Goal: Information Seeking & Learning: Compare options

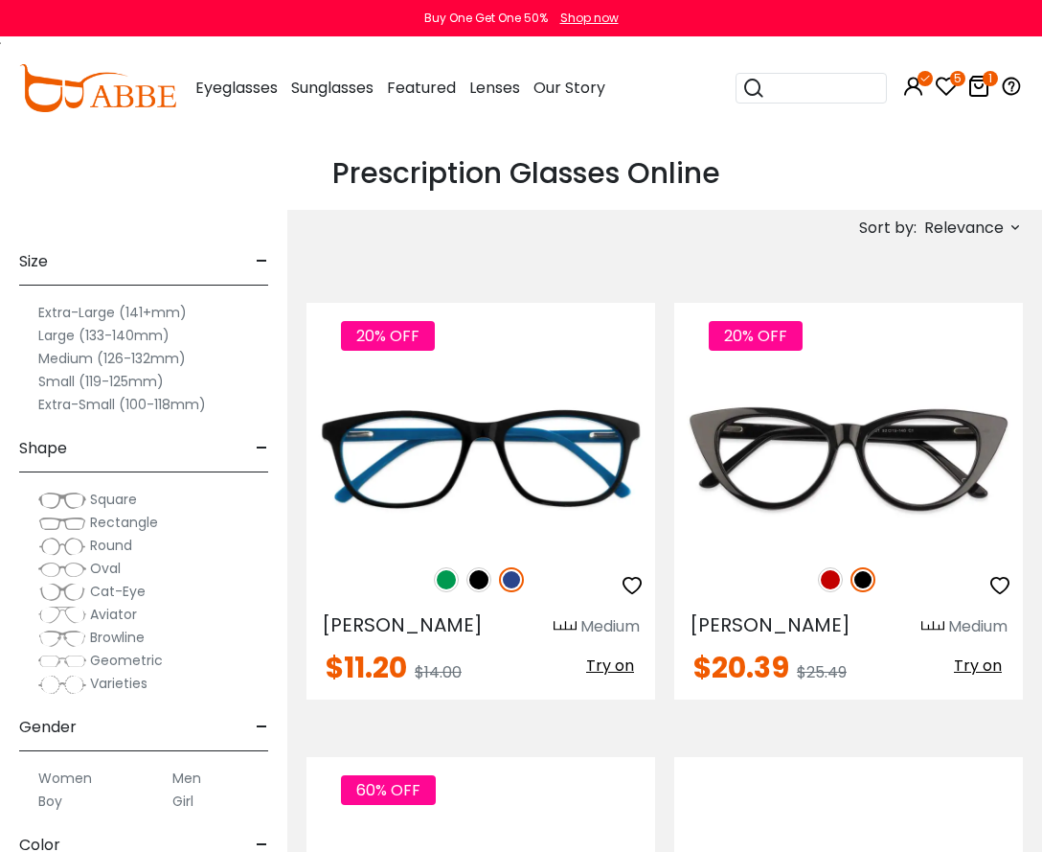
click at [120, 595] on span "Cat-Eye" at bounding box center [118, 591] width 56 height 19
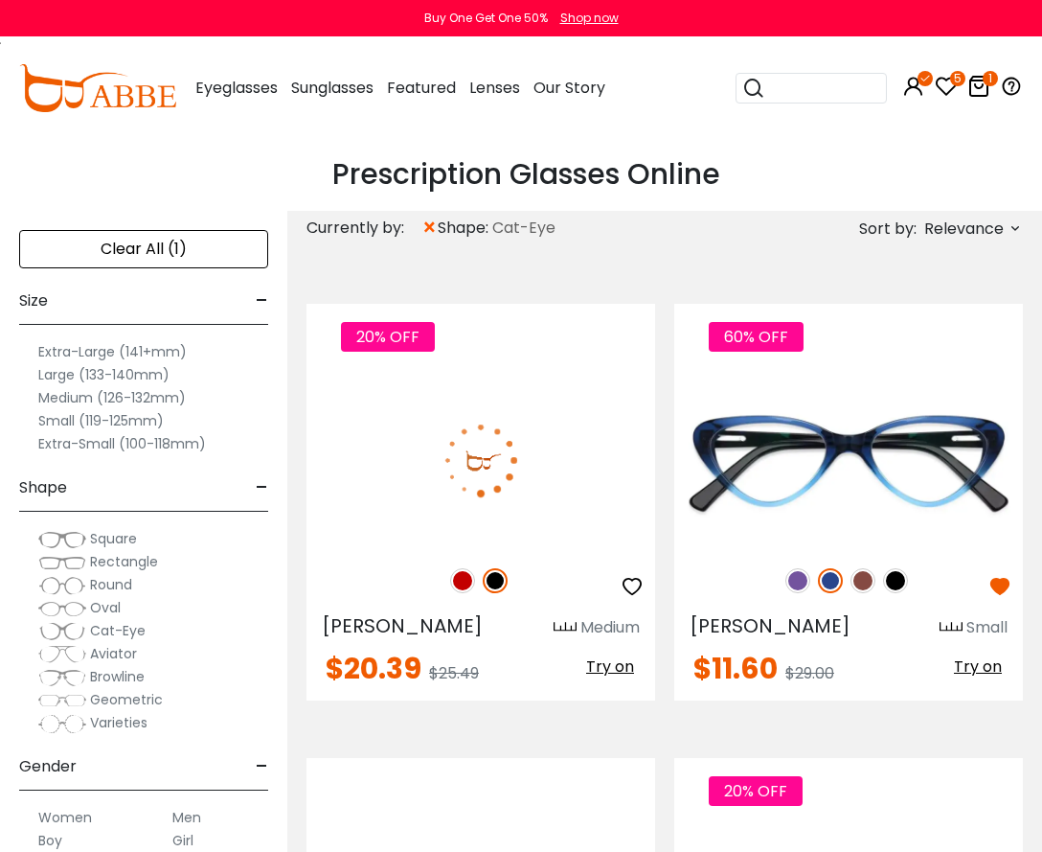
click at [427, 488] on img at bounding box center [481, 460] width 349 height 174
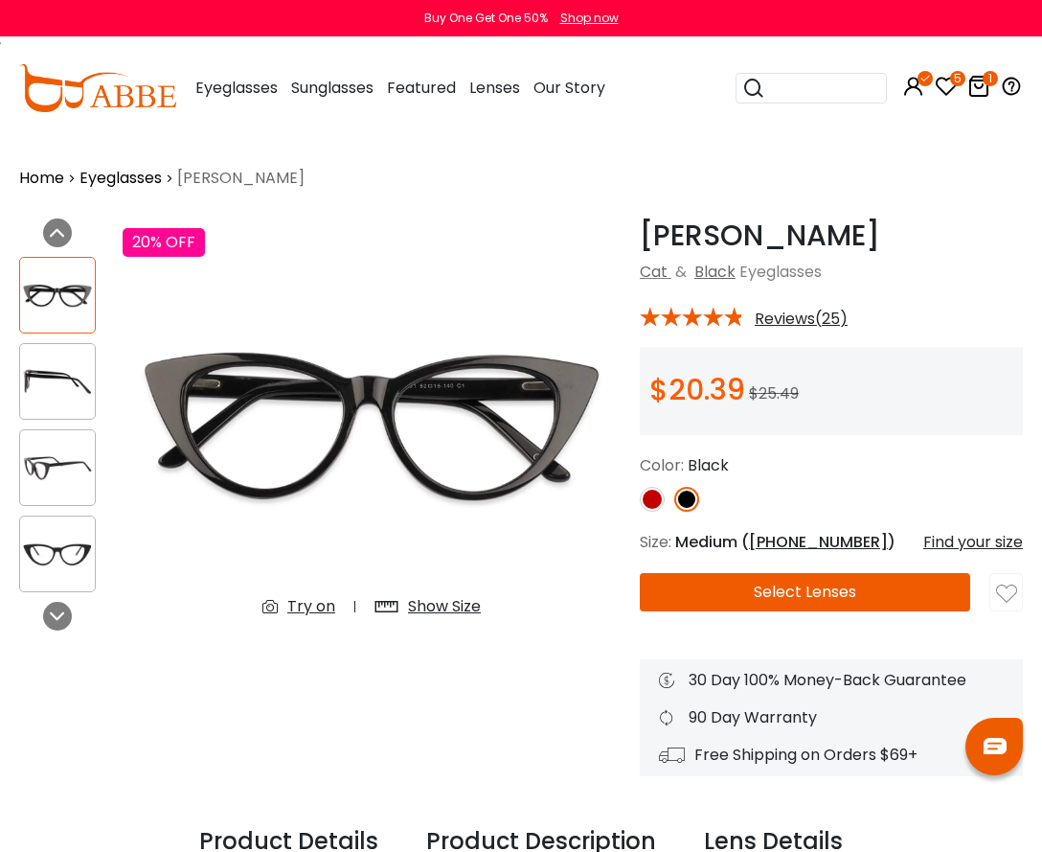
click at [468, 848] on div "Product Description" at bounding box center [541, 842] width 230 height 36
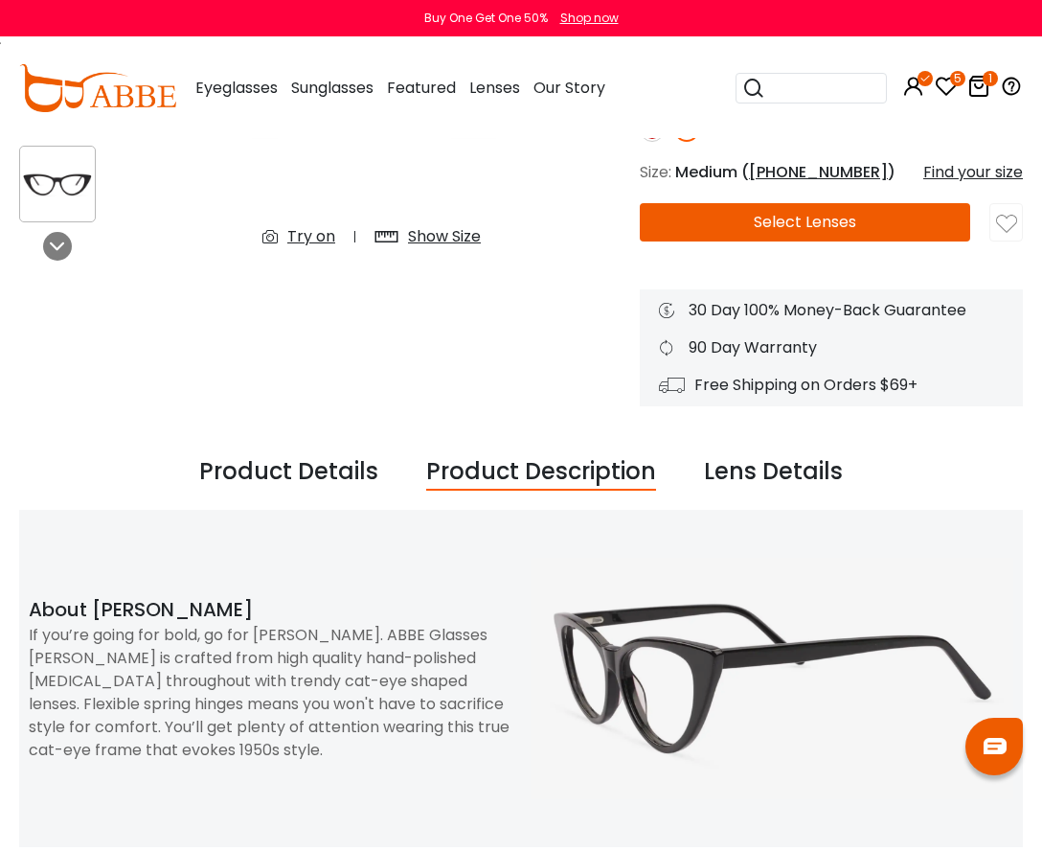
scroll to position [383, 0]
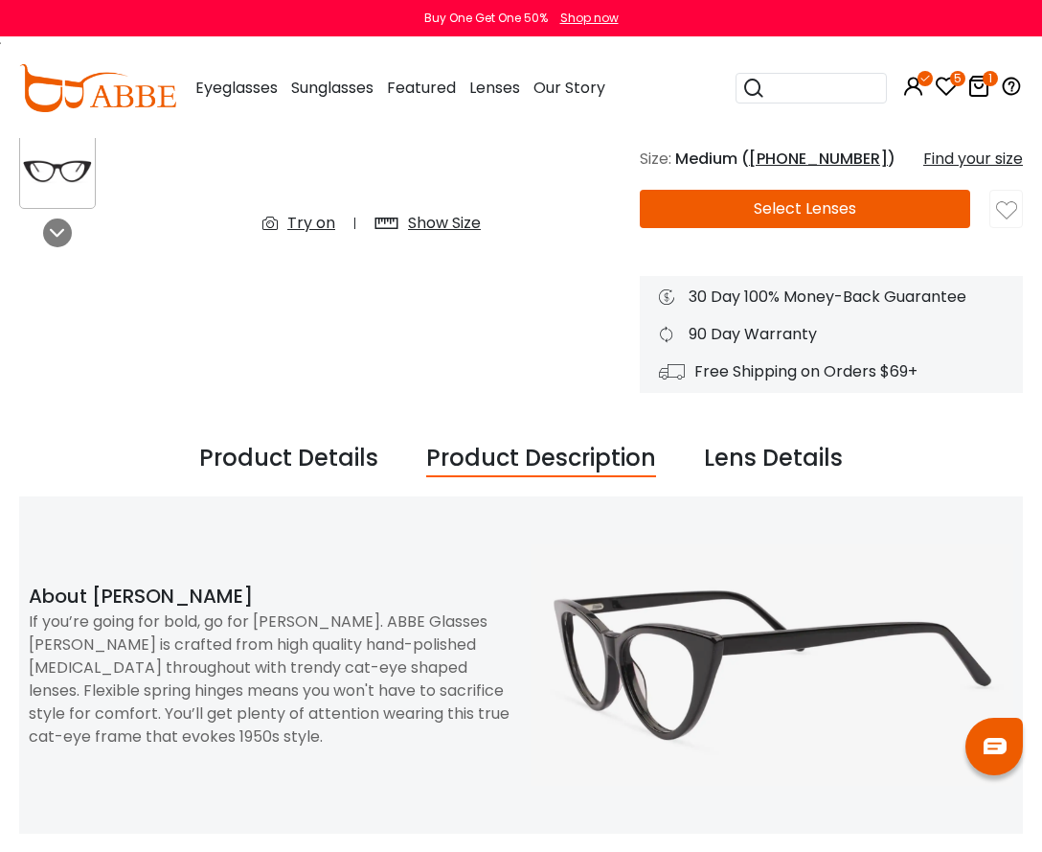
click at [279, 661] on div "If you’re going for bold, go for black Nora. ABBE Glasses Nora is crafted from …" at bounding box center [270, 679] width 483 height 138
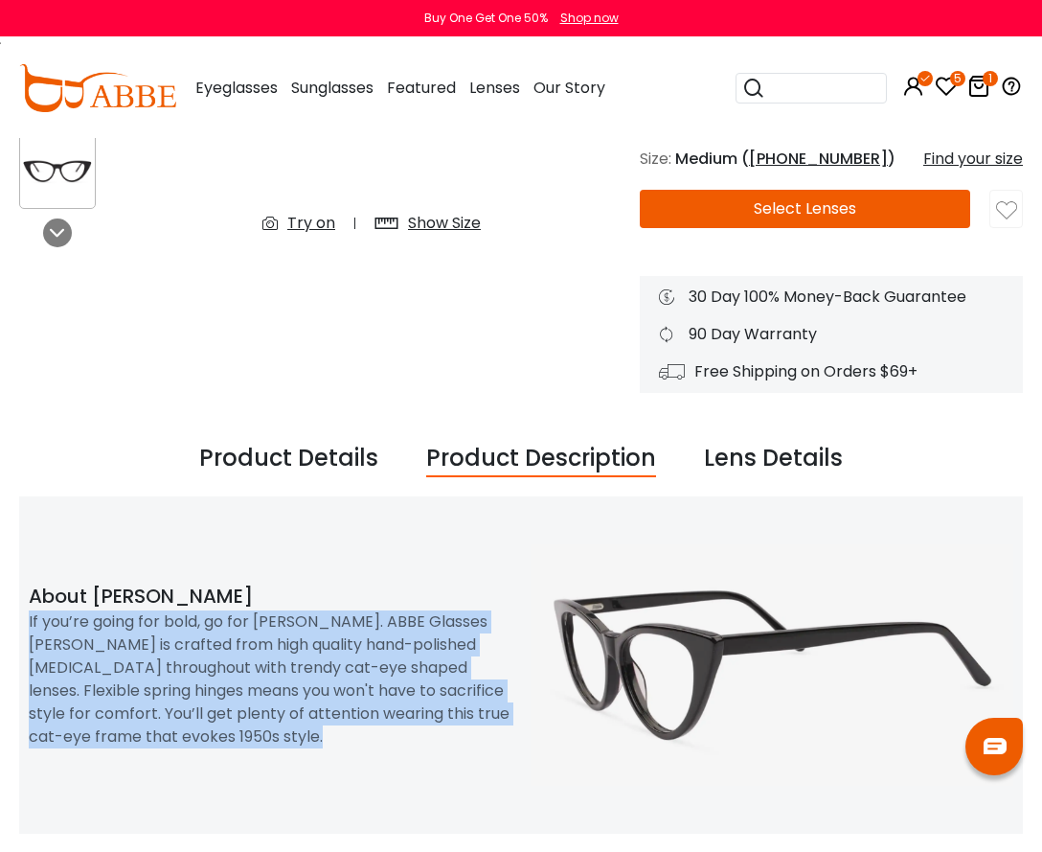
click at [279, 661] on div "If you’re going for bold, go for black Nora. ABBE Glasses Nora is crafted from …" at bounding box center [270, 679] width 483 height 138
copy div "If you’re going for bold, go for black Nora. ABBE Glasses Nora is crafted from …"
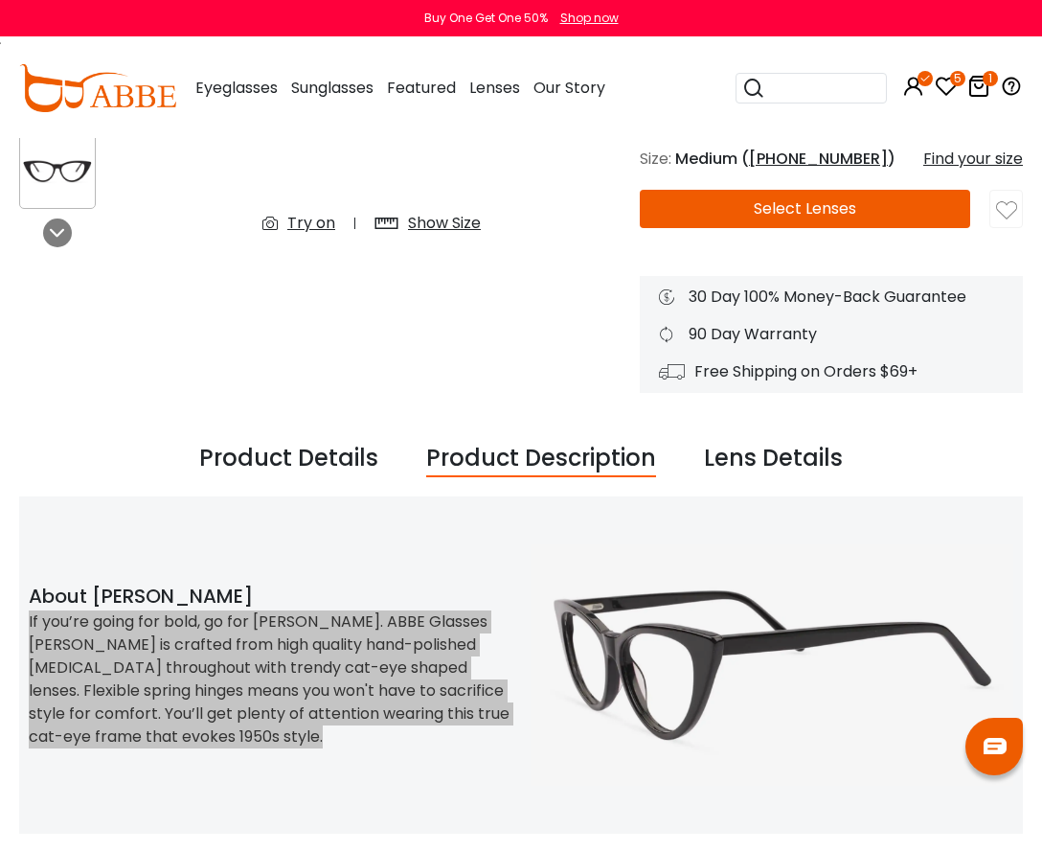
scroll to position [0, 0]
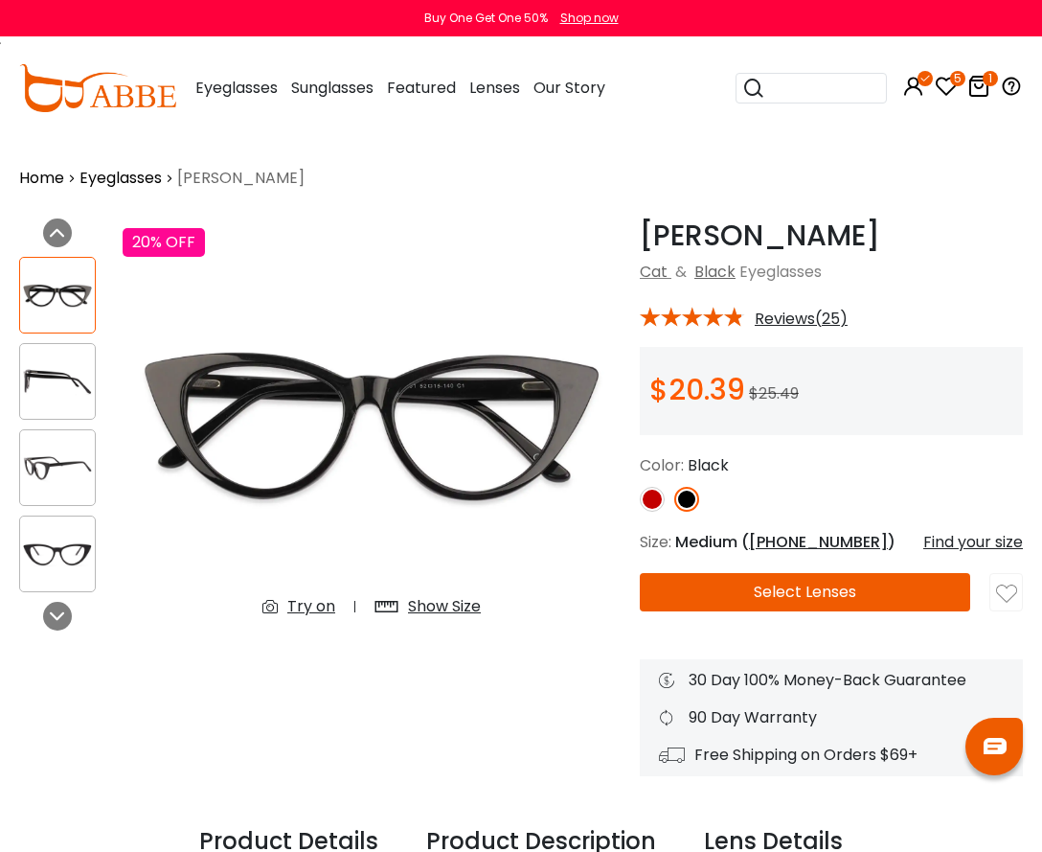
click at [137, 171] on link "Eyeglasses" at bounding box center [121, 178] width 82 height 23
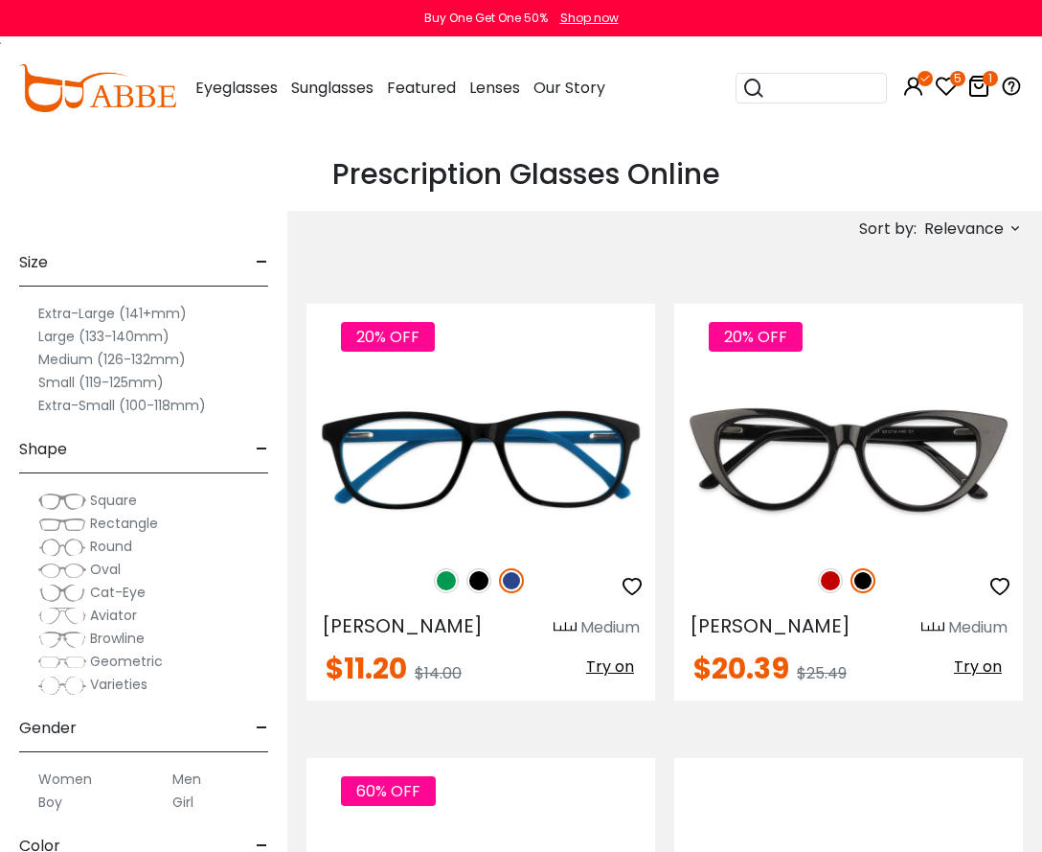
click at [123, 547] on span "Round" at bounding box center [111, 545] width 42 height 19
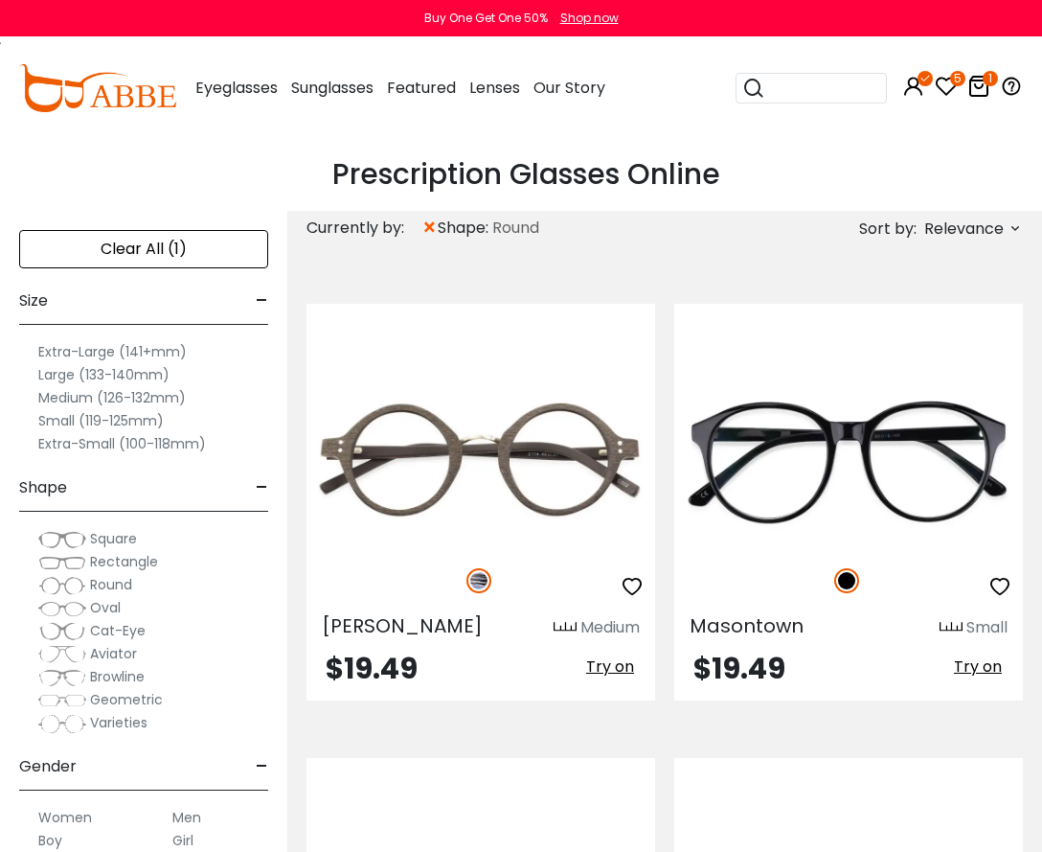
click at [987, 231] on span "Relevance" at bounding box center [965, 229] width 80 height 34
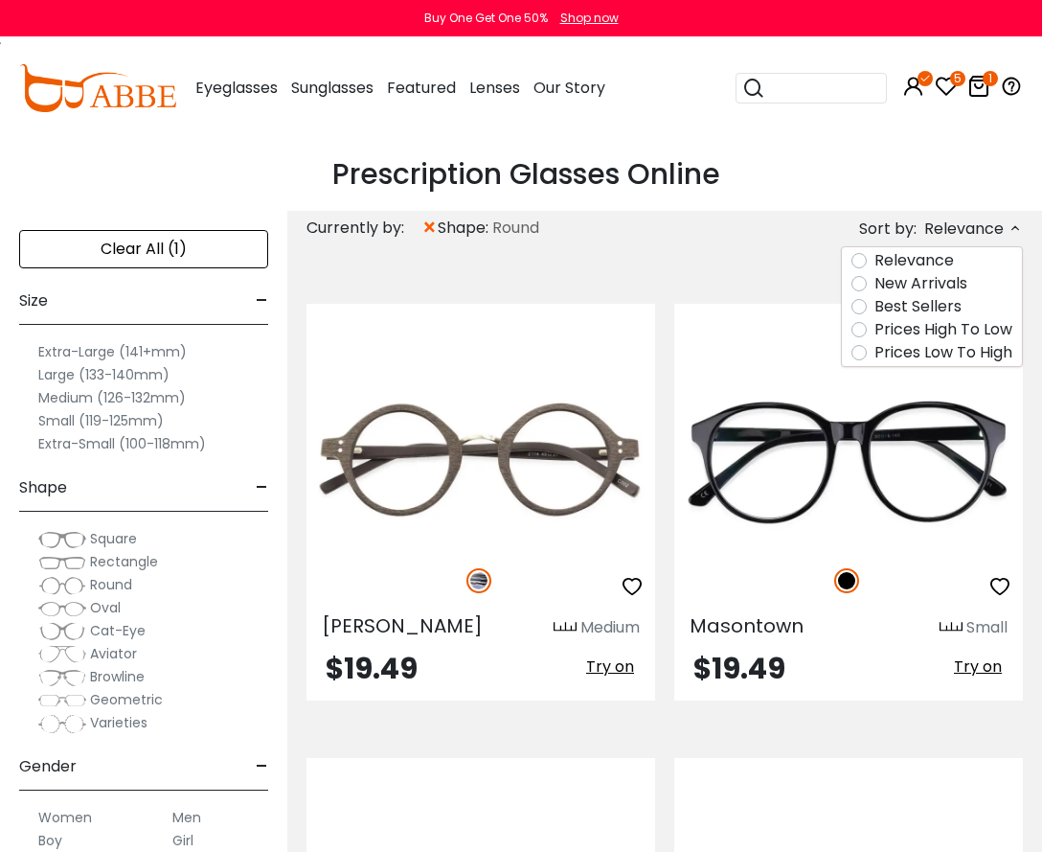
click at [945, 280] on label "New Arrivals" at bounding box center [921, 283] width 93 height 23
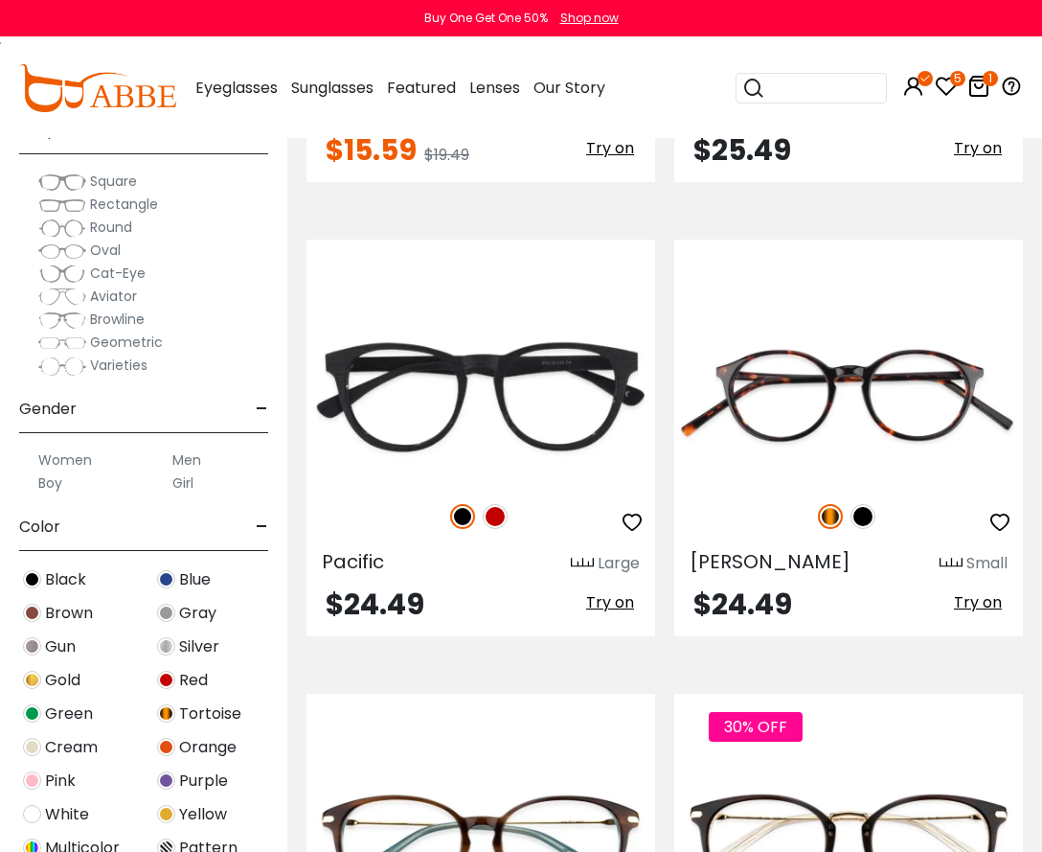
scroll to position [192, 0]
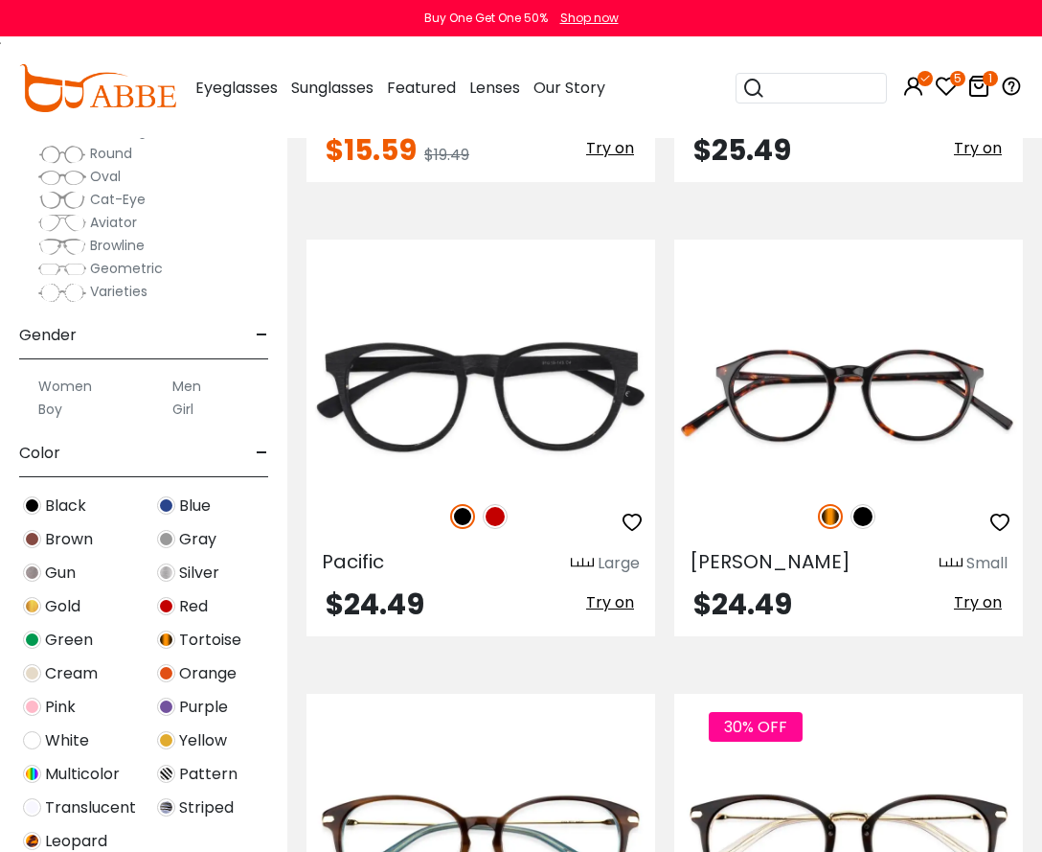
click at [43, 697] on div "Pink" at bounding box center [77, 707] width 134 height 26
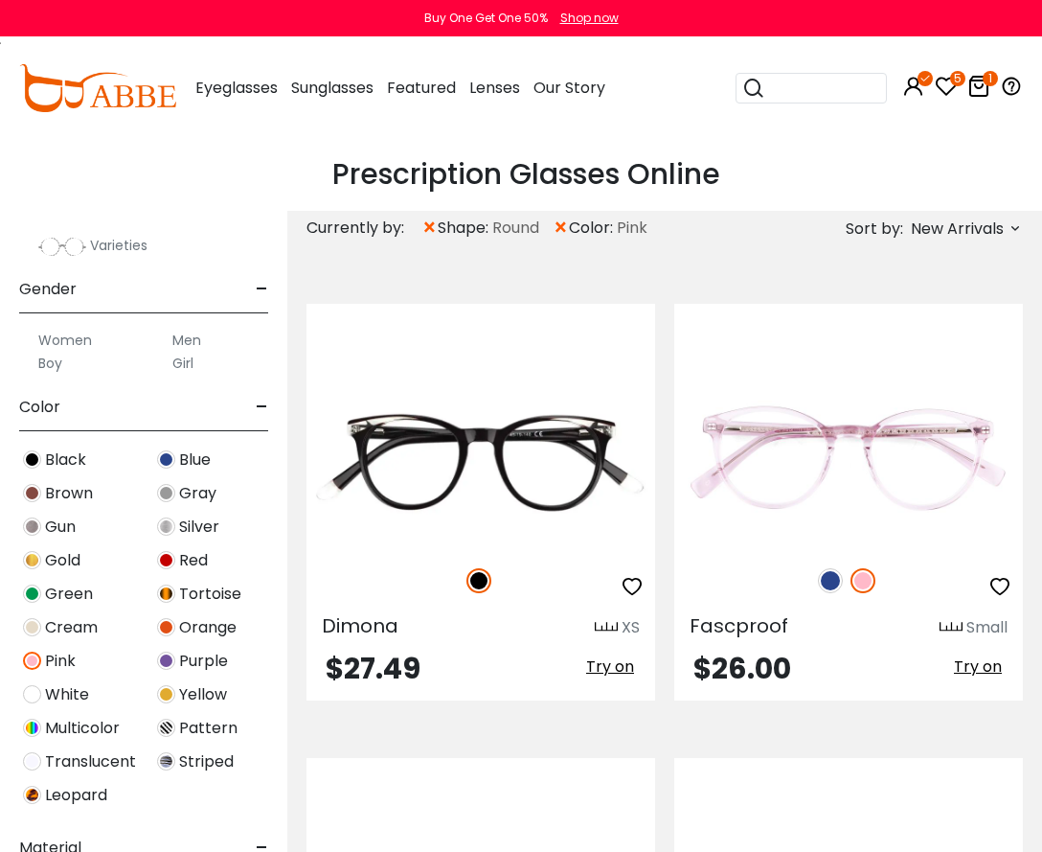
scroll to position [575, 0]
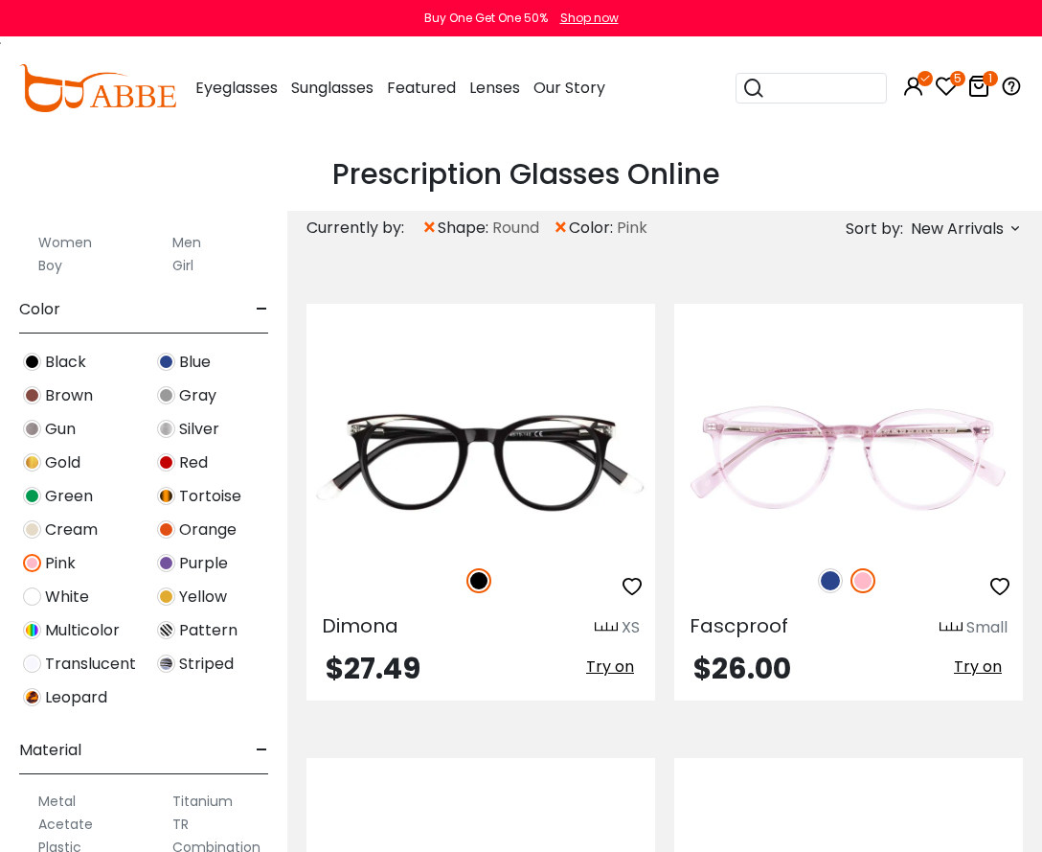
click at [216, 566] on span "Purple" at bounding box center [203, 563] width 49 height 23
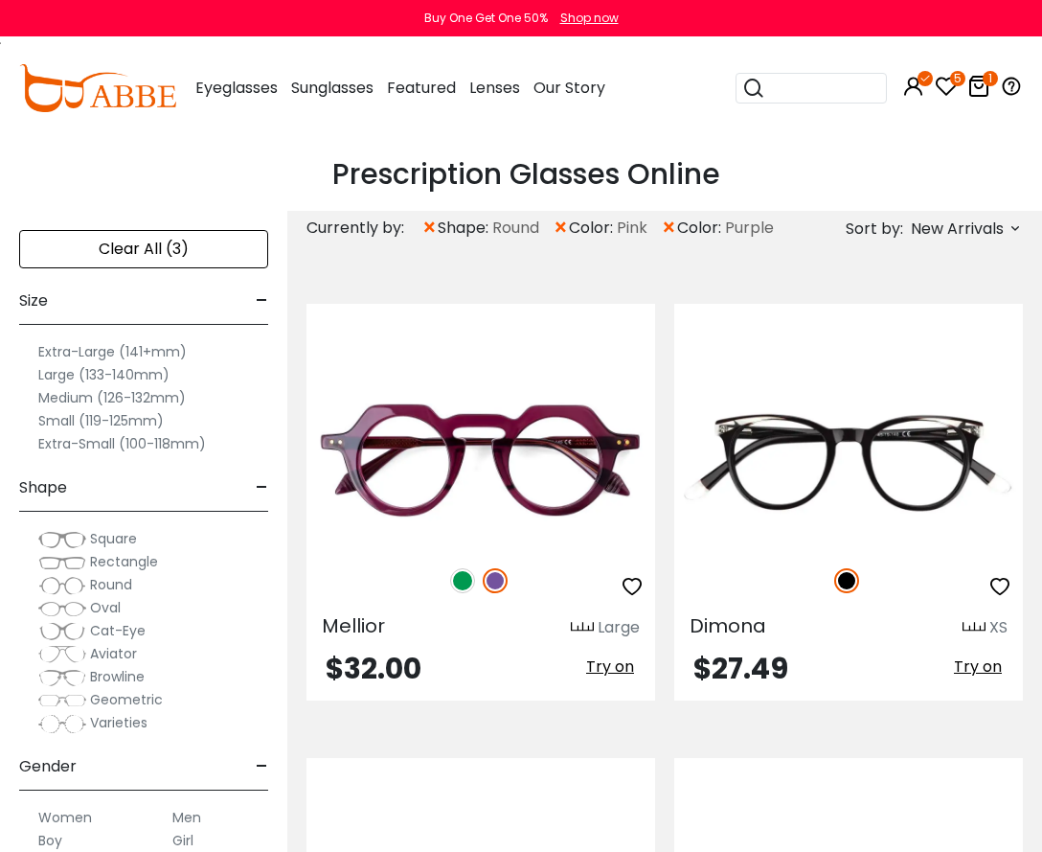
click at [431, 224] on span "×" at bounding box center [430, 228] width 16 height 34
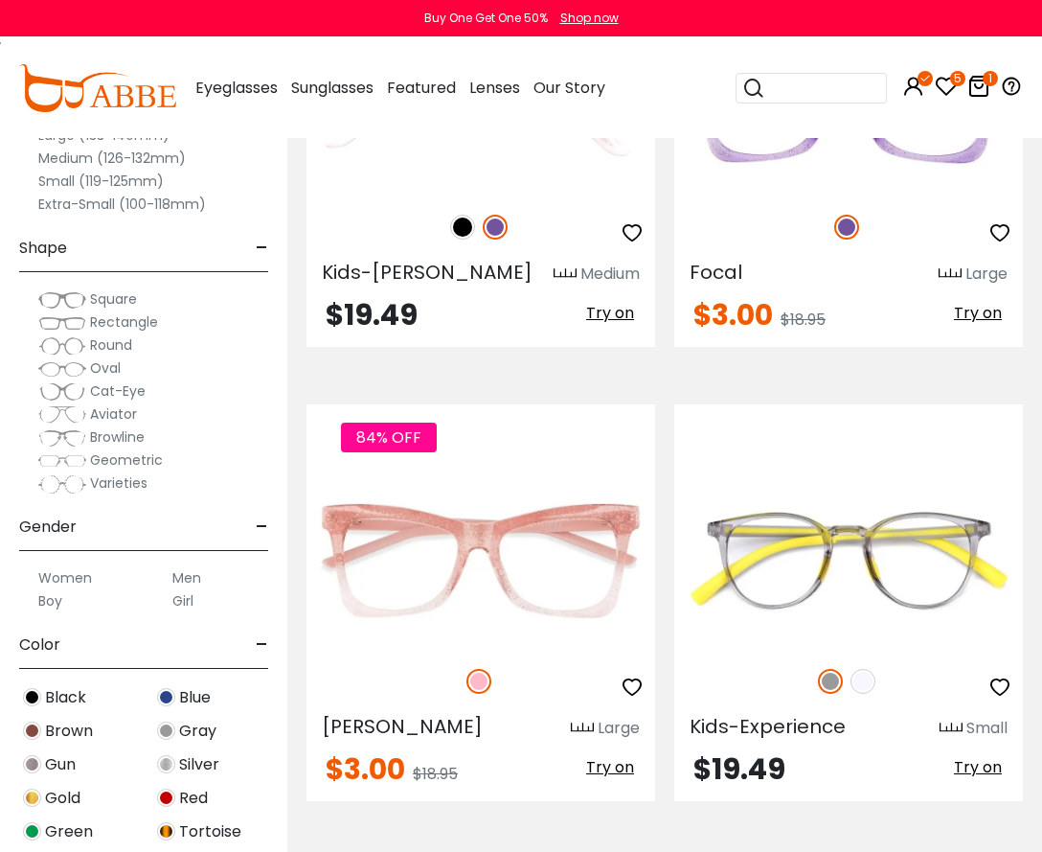
scroll to position [13221, 0]
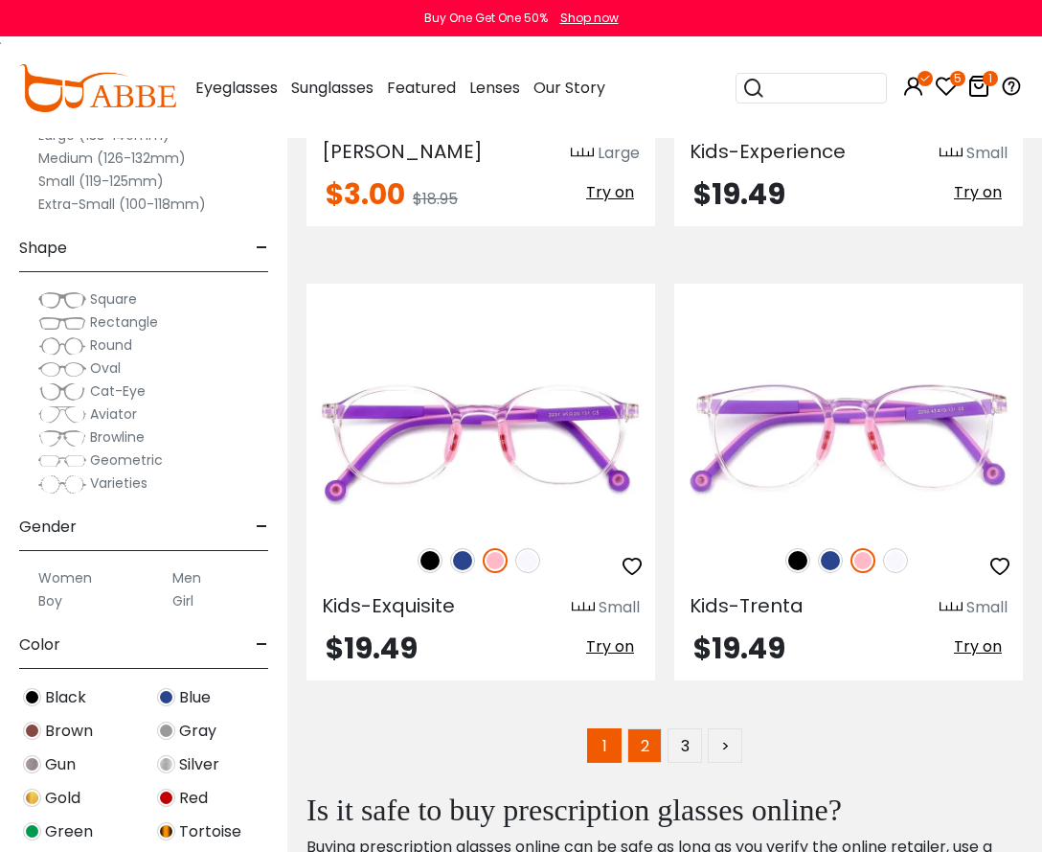
click at [647, 753] on link "2" at bounding box center [645, 745] width 34 height 34
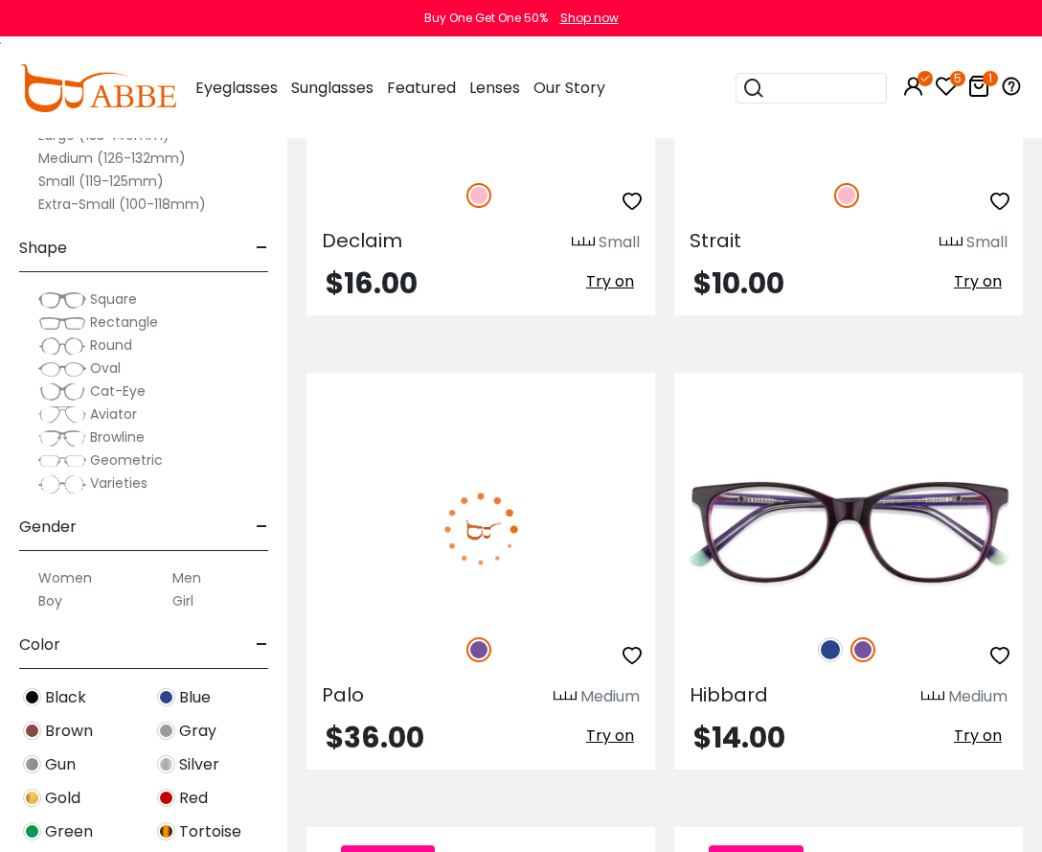
scroll to position [13221, 0]
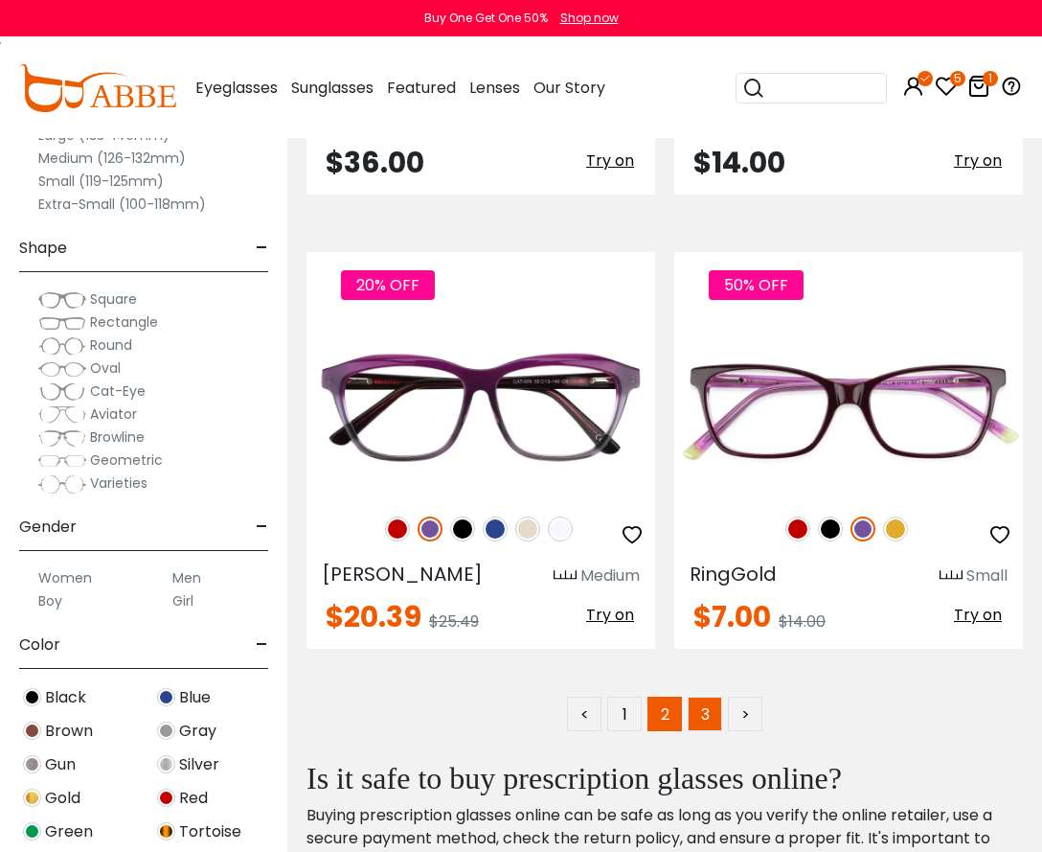
click at [700, 715] on link "3" at bounding box center [705, 713] width 34 height 34
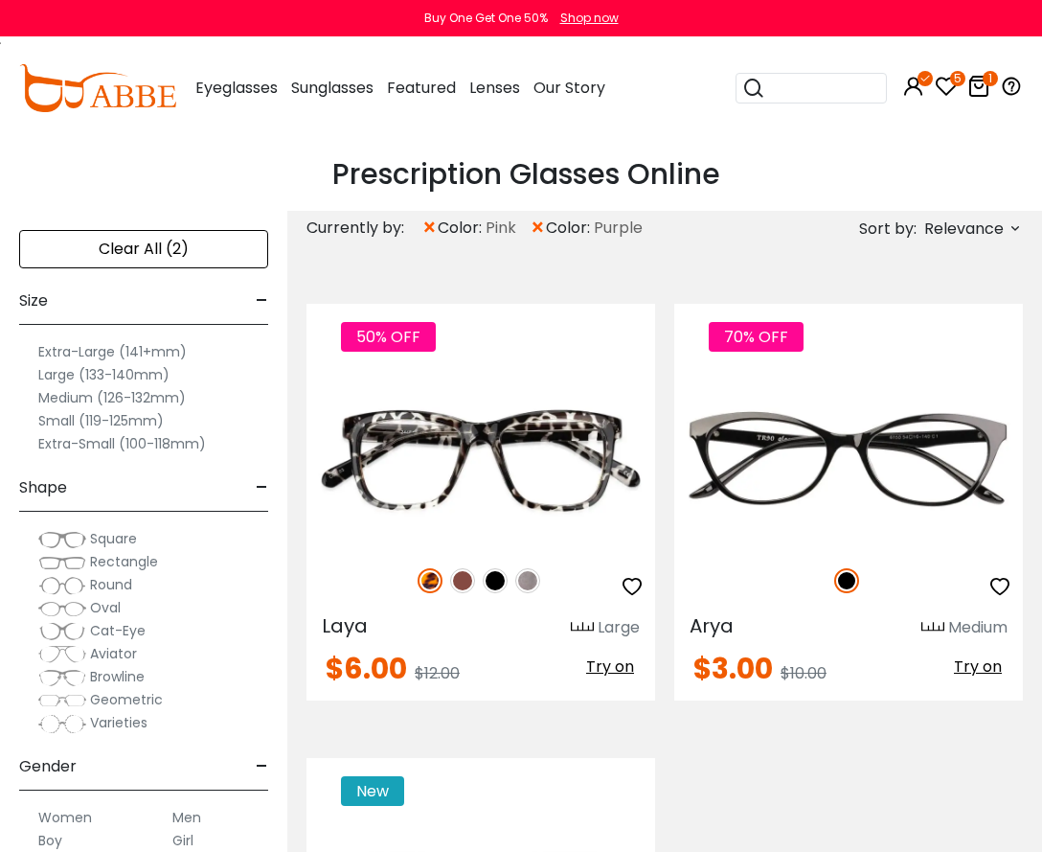
click at [151, 240] on div "Clear All (2)" at bounding box center [143, 249] width 249 height 38
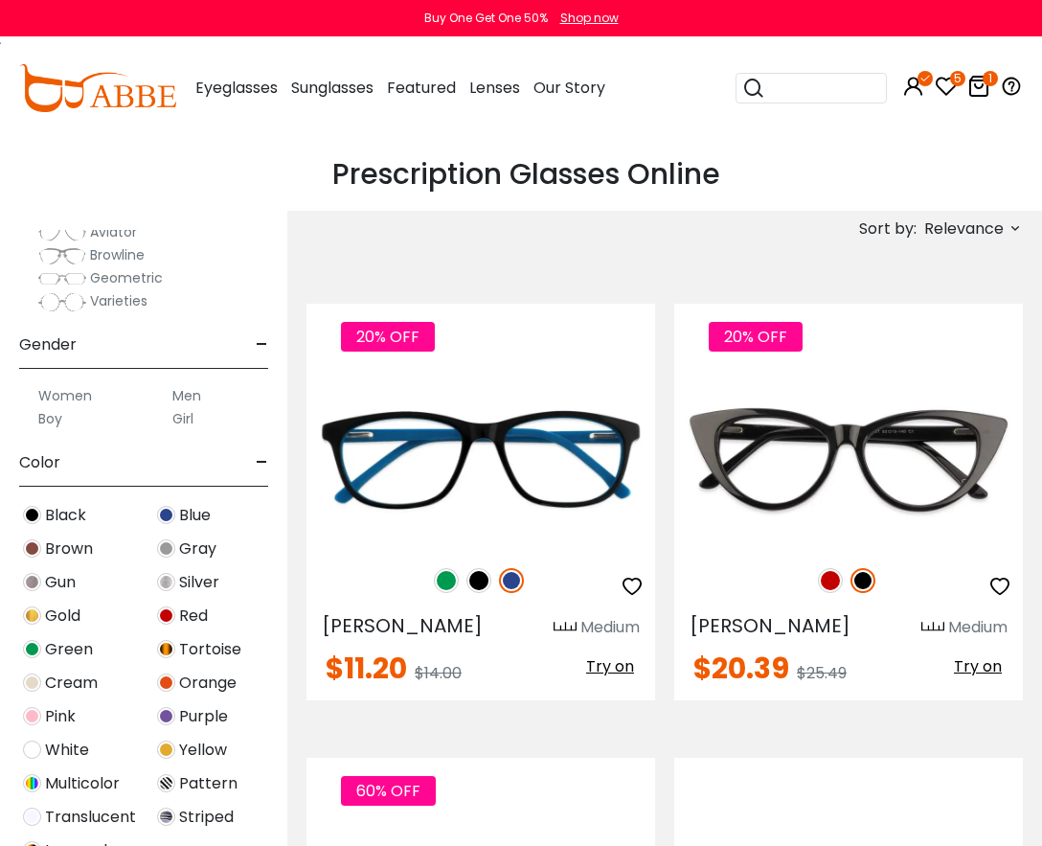
click at [958, 231] on span "Relevance" at bounding box center [965, 229] width 80 height 34
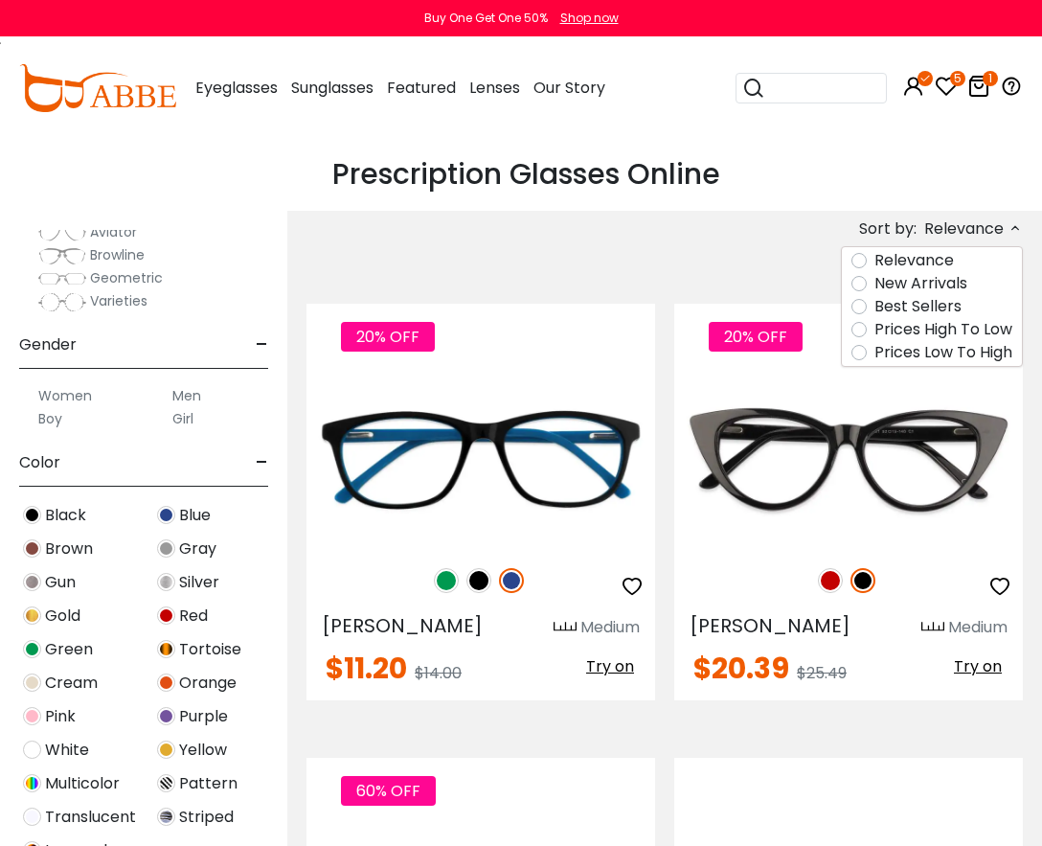
click at [899, 289] on label "New Arrivals" at bounding box center [921, 283] width 93 height 23
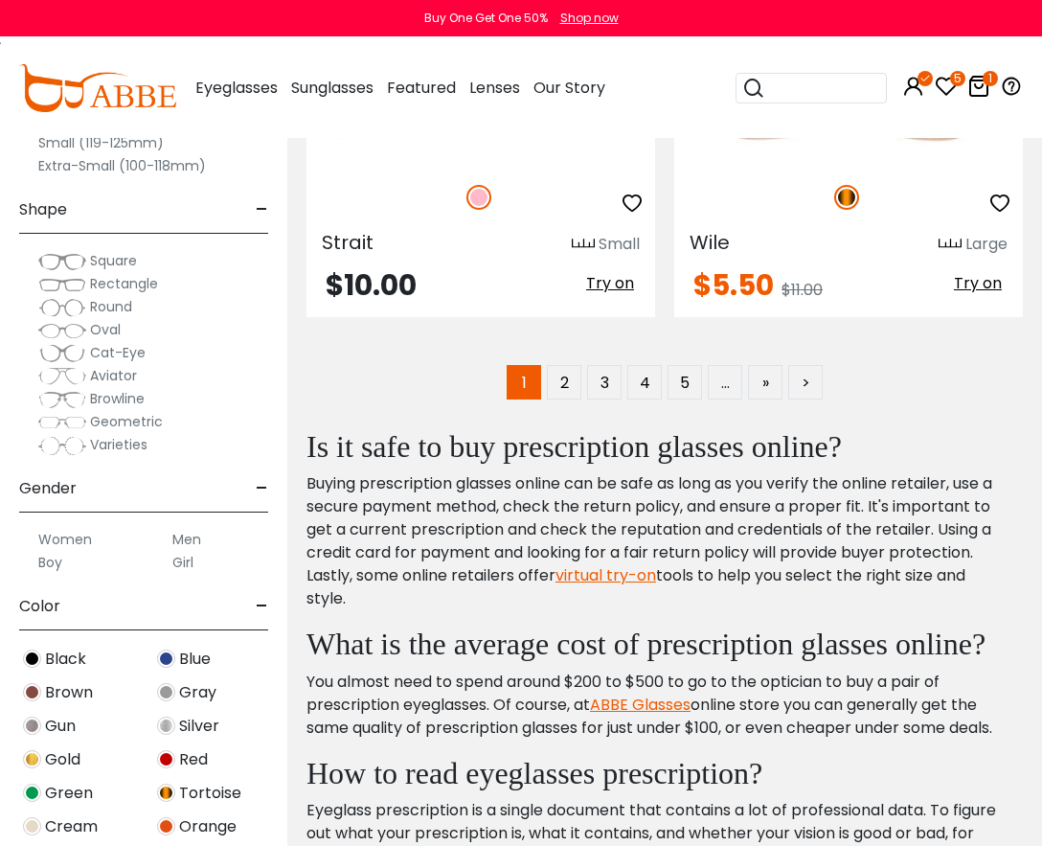
scroll to position [13604, 0]
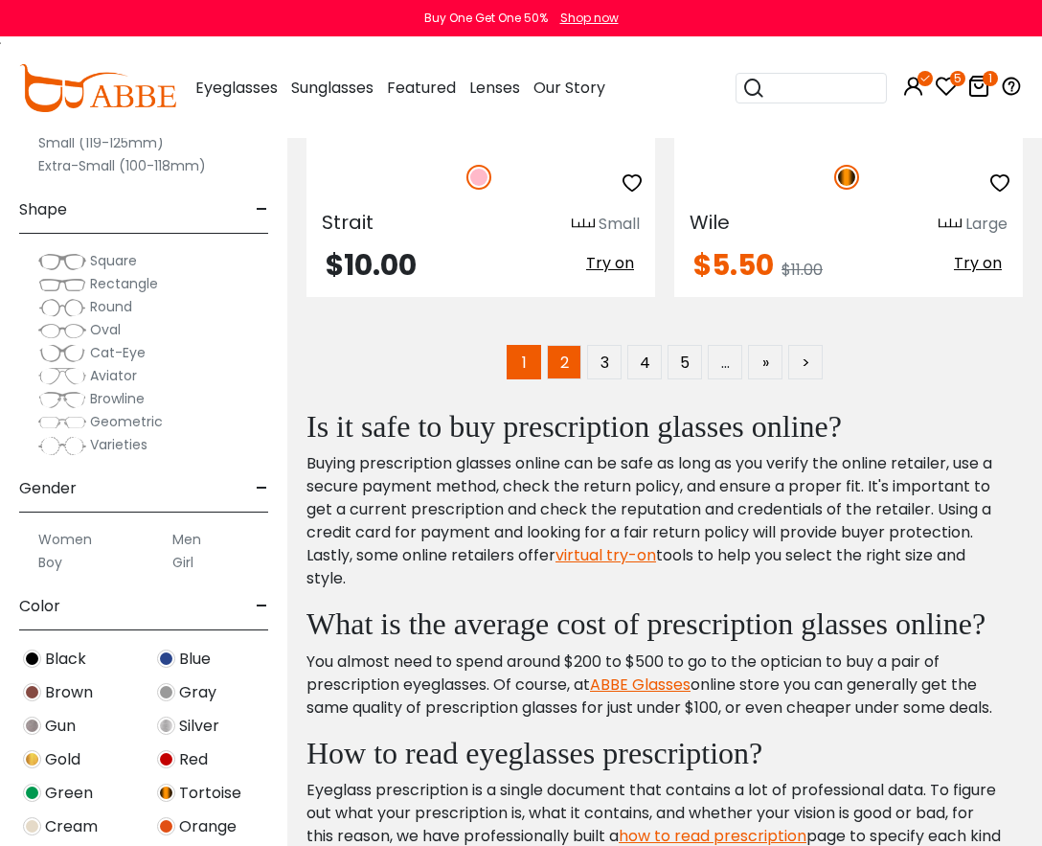
click at [566, 362] on link "2" at bounding box center [564, 362] width 34 height 34
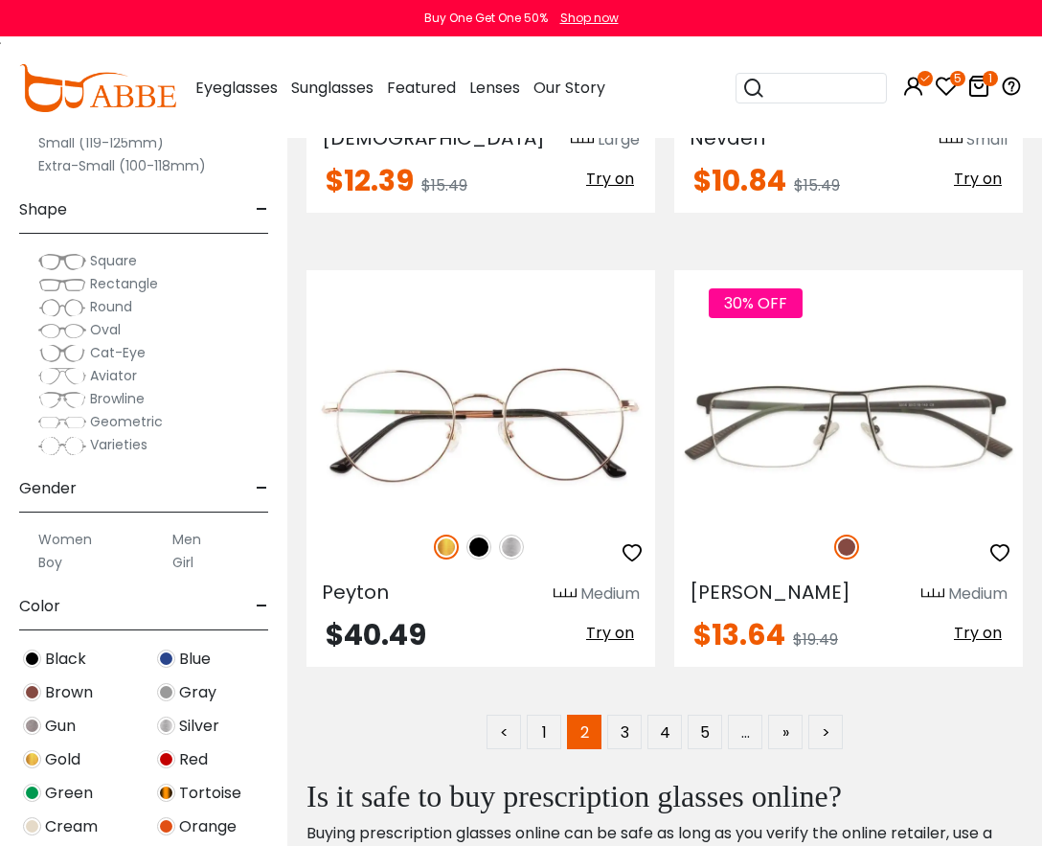
scroll to position [13412, 0]
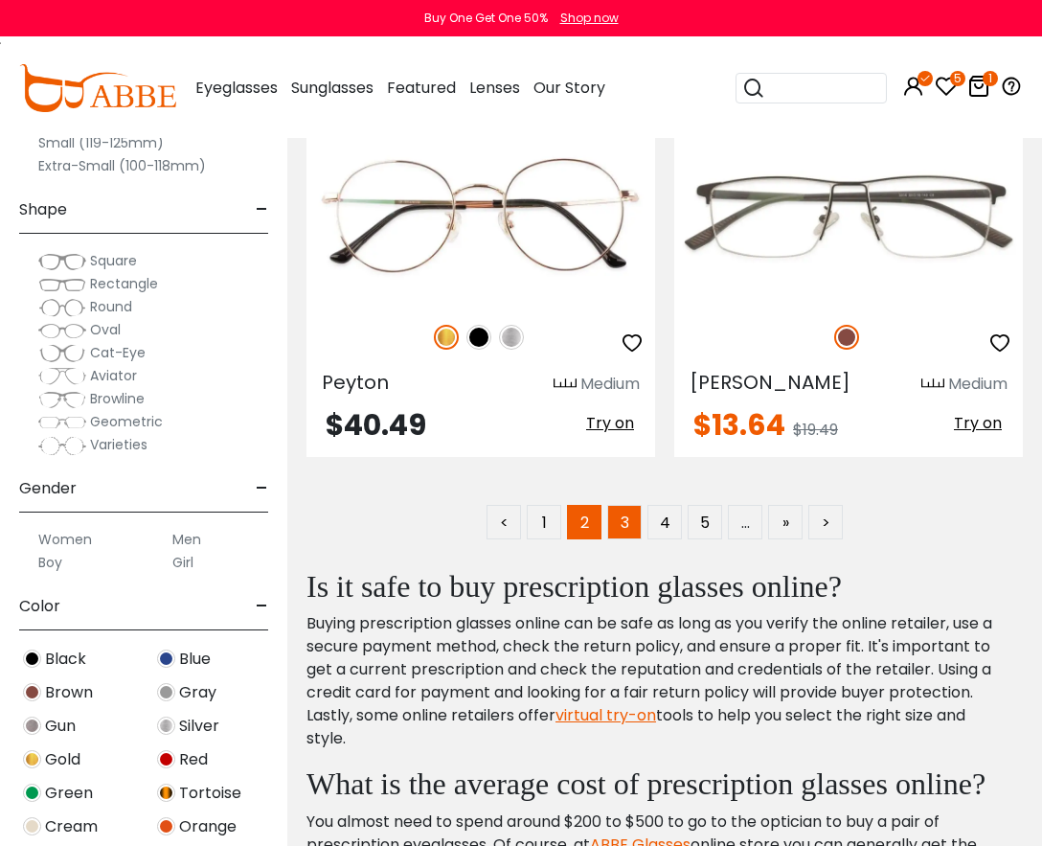
click at [628, 520] on link "3" at bounding box center [624, 522] width 34 height 34
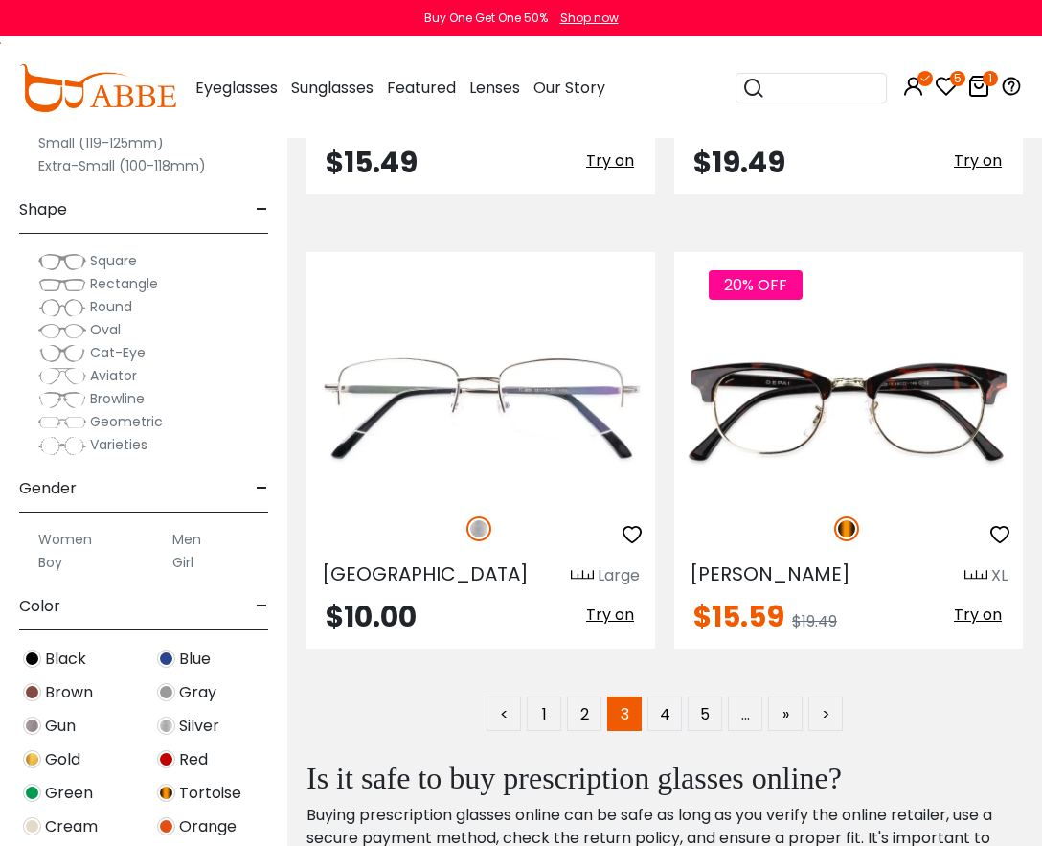
scroll to position [13604, 0]
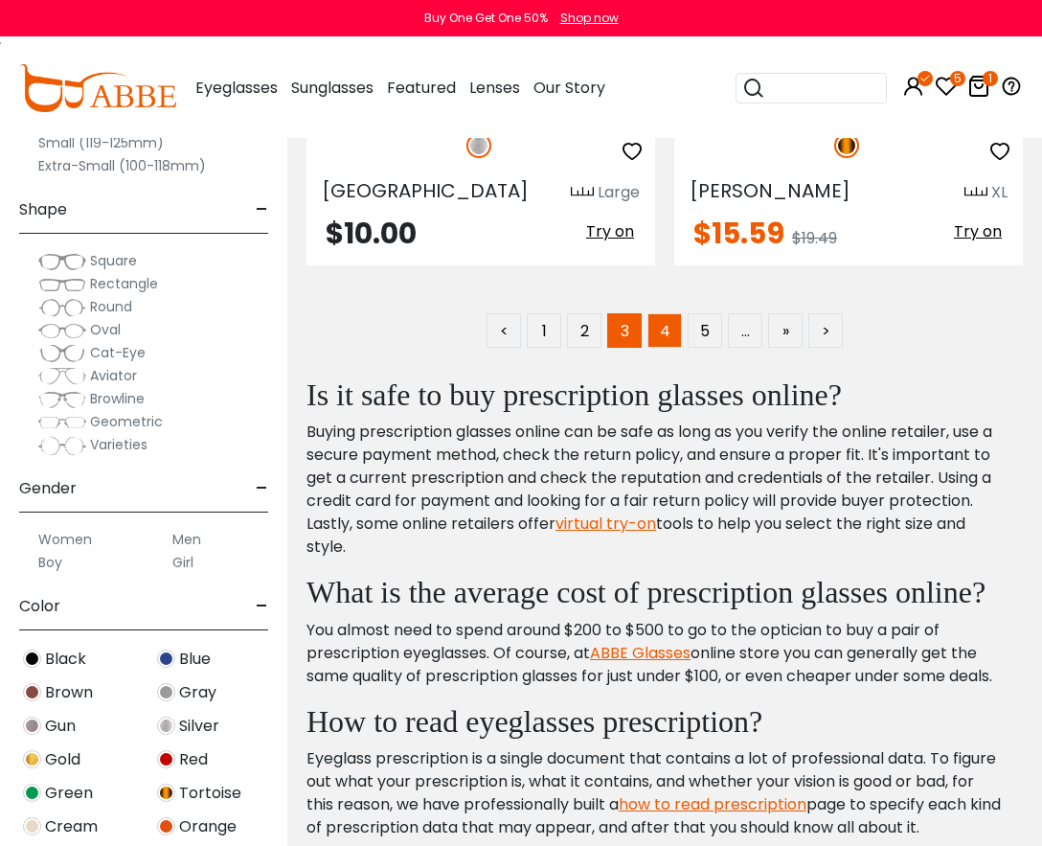
click at [660, 331] on link "4" at bounding box center [665, 330] width 34 height 34
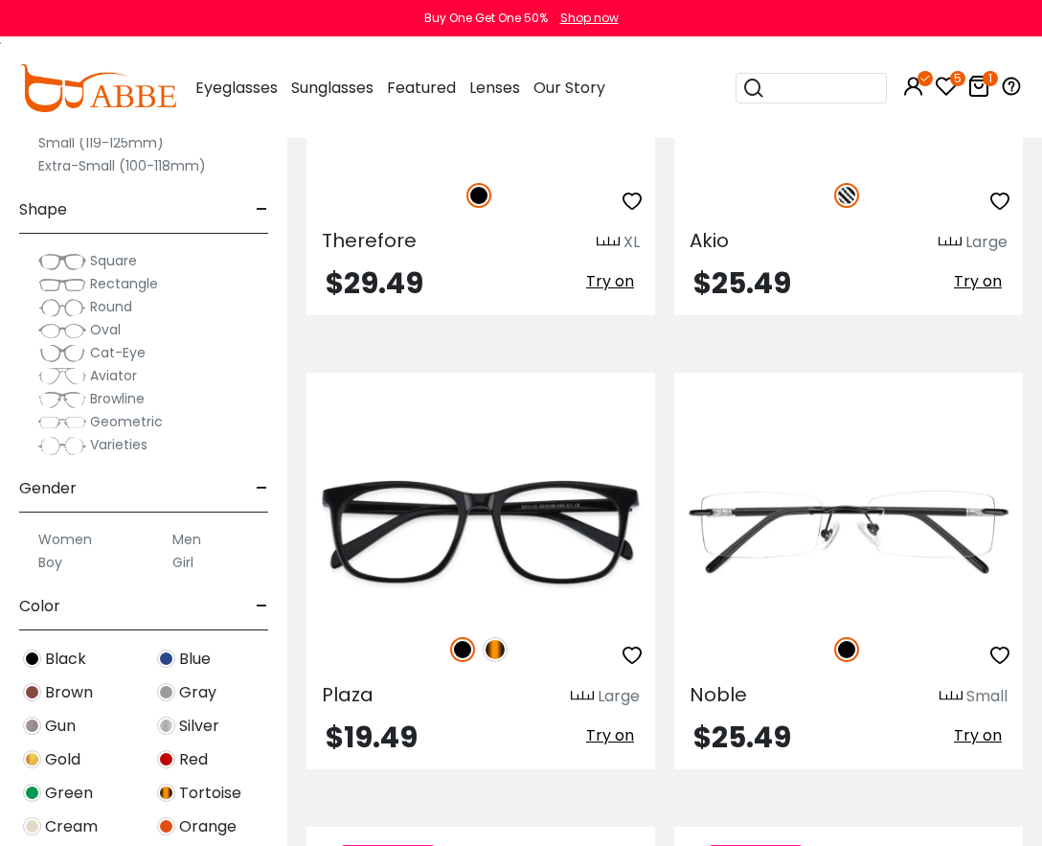
scroll to position [13221, 0]
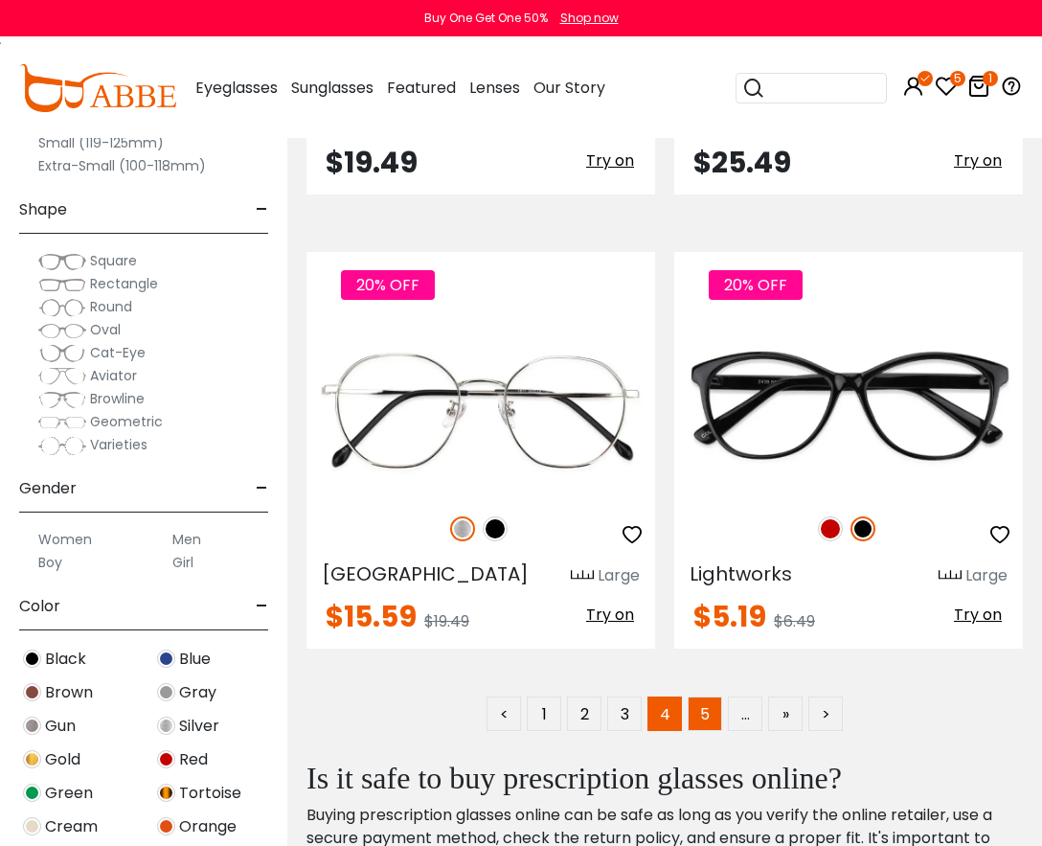
click at [696, 718] on link "5" at bounding box center [705, 713] width 34 height 34
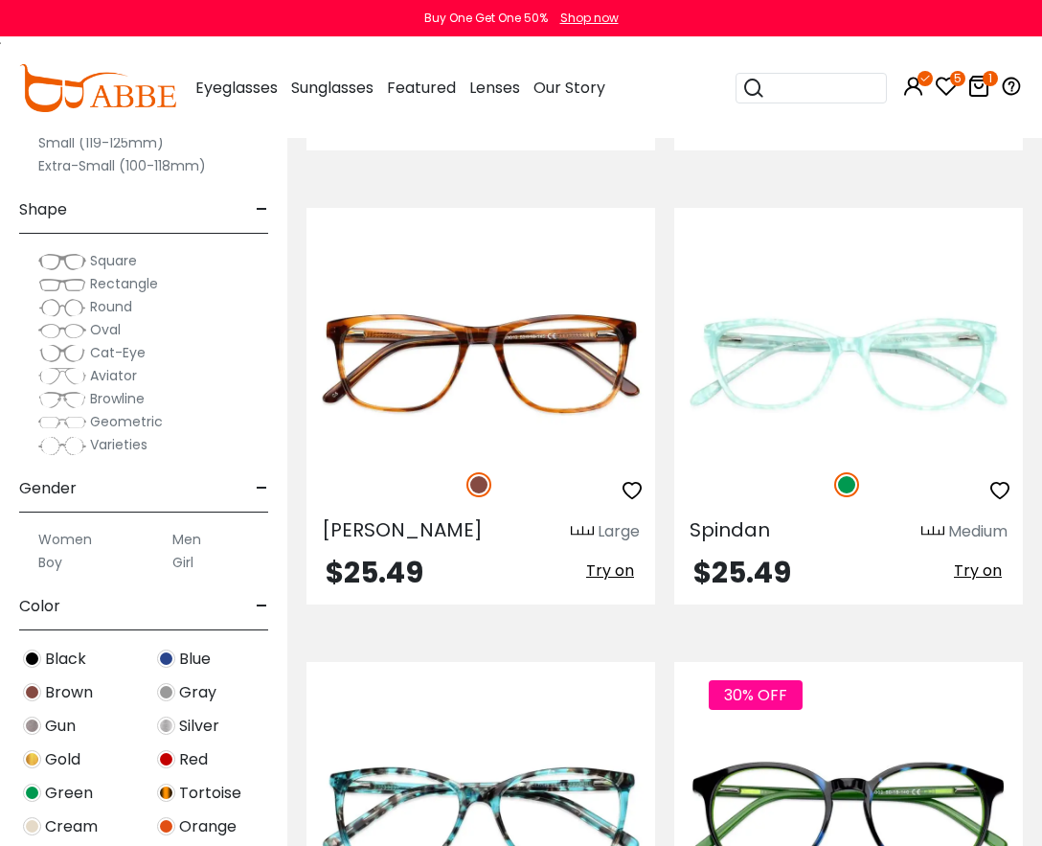
scroll to position [13412, 0]
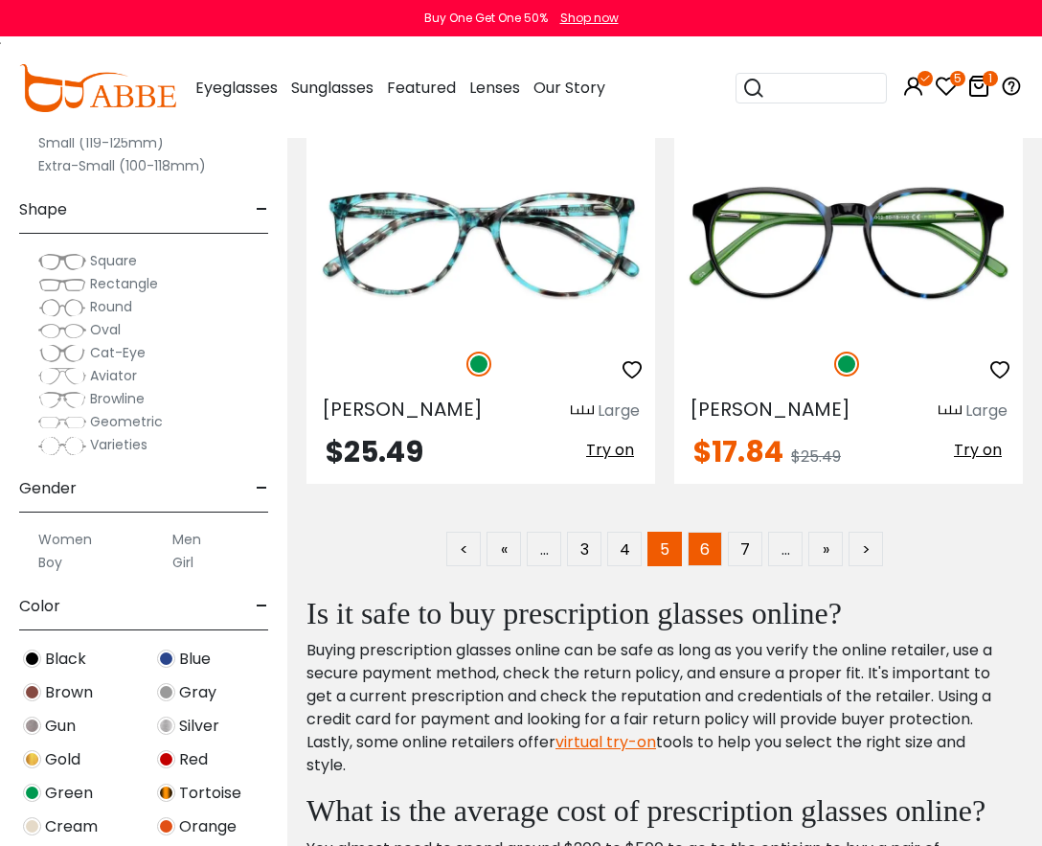
click at [700, 532] on link "6" at bounding box center [705, 549] width 34 height 34
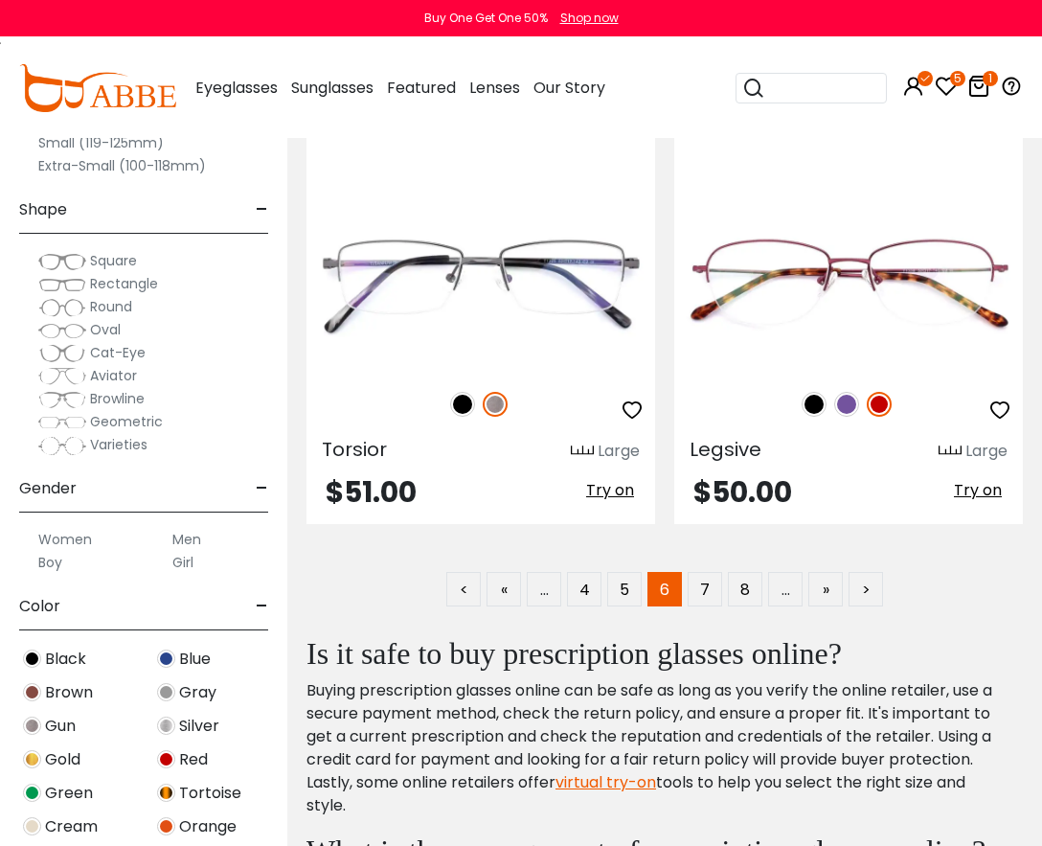
scroll to position [13412, 0]
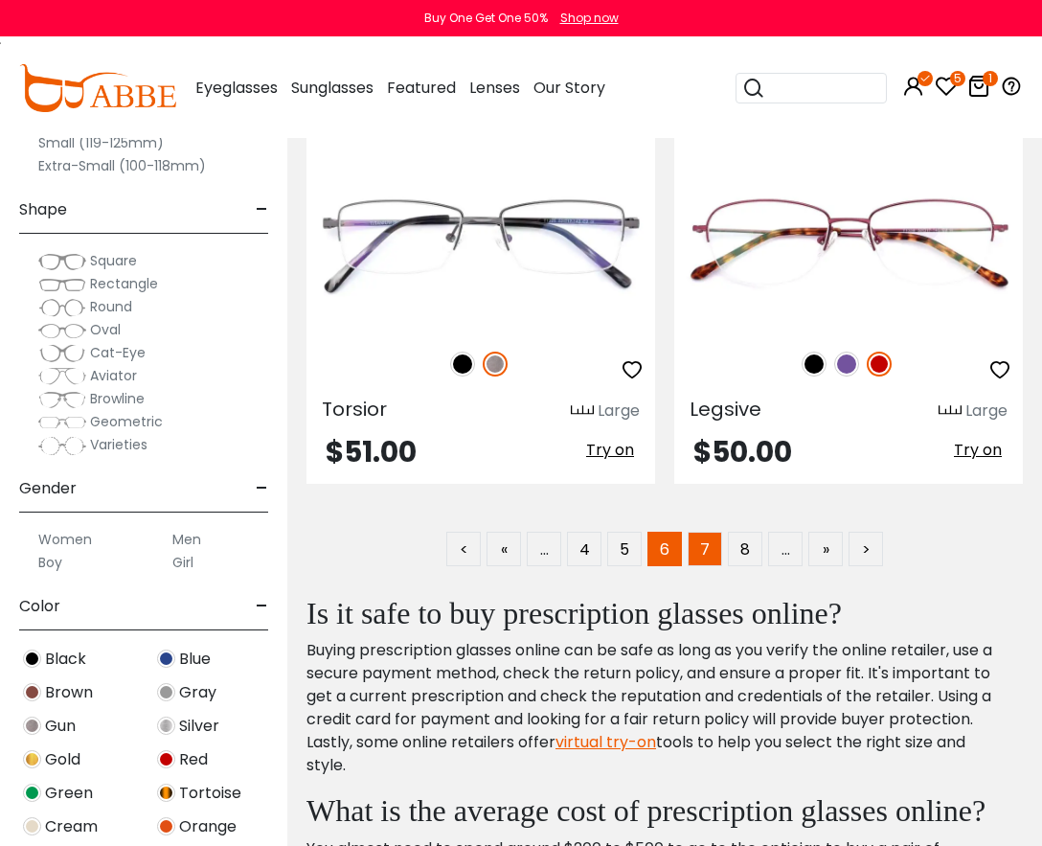
click at [709, 532] on link "7" at bounding box center [705, 549] width 34 height 34
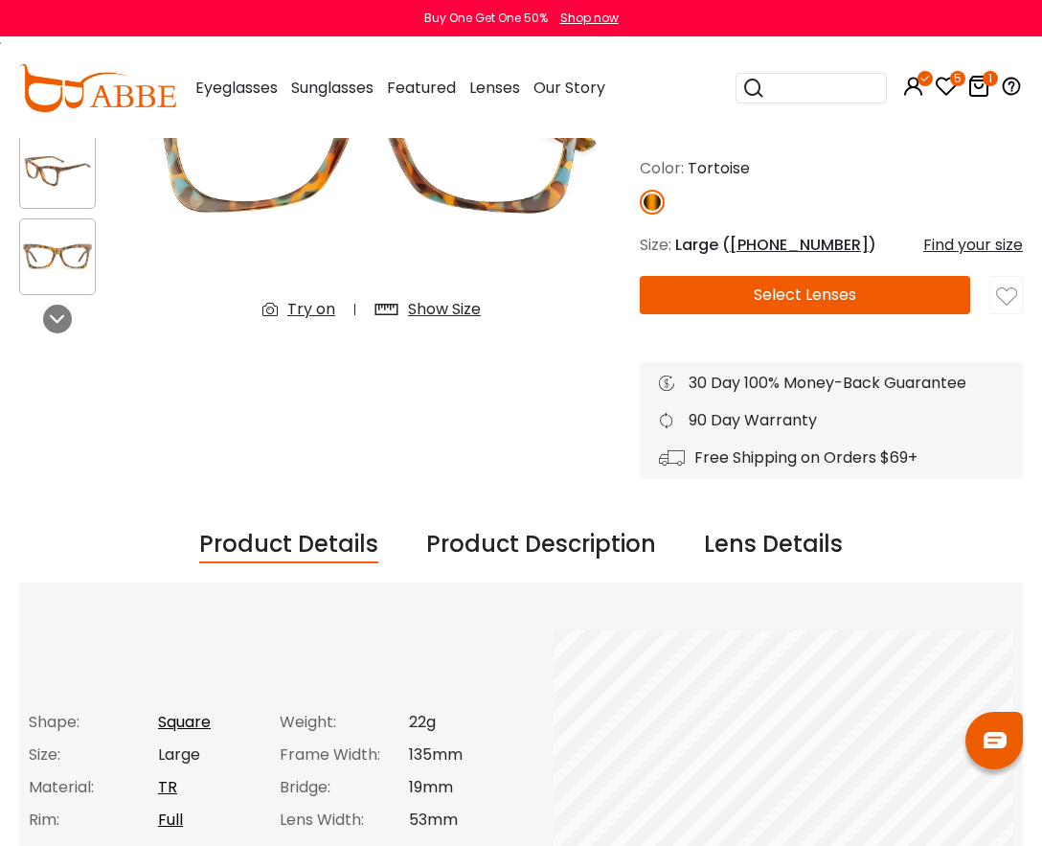
scroll to position [575, 0]
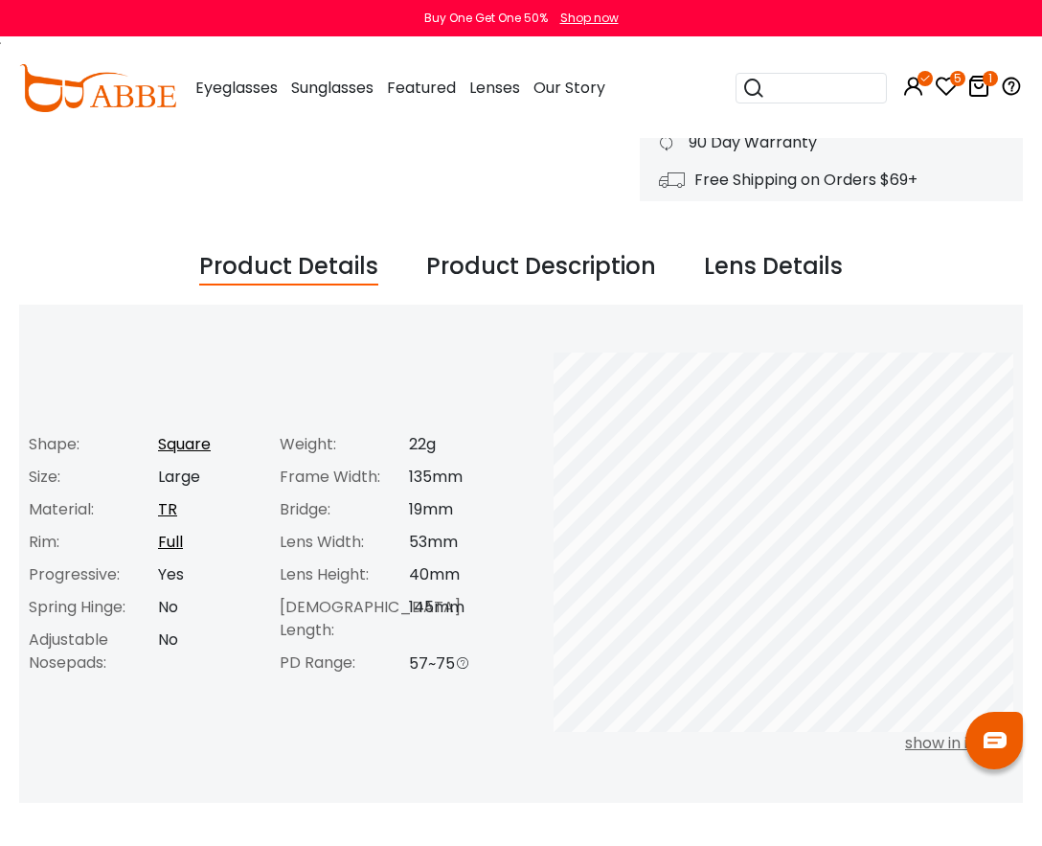
click at [486, 263] on div "Product Description" at bounding box center [541, 267] width 230 height 36
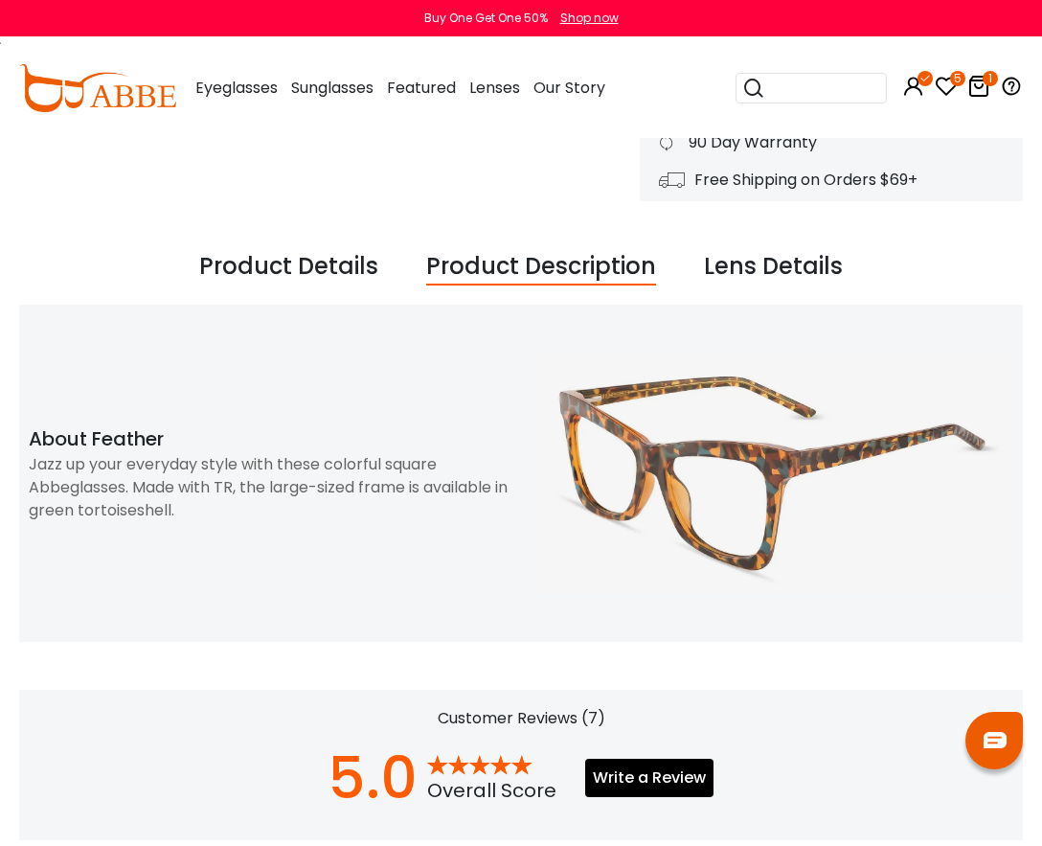
click at [289, 481] on div "Jazz up your everyday style with these colorful square Abbeglasses. Made with T…" at bounding box center [270, 487] width 483 height 69
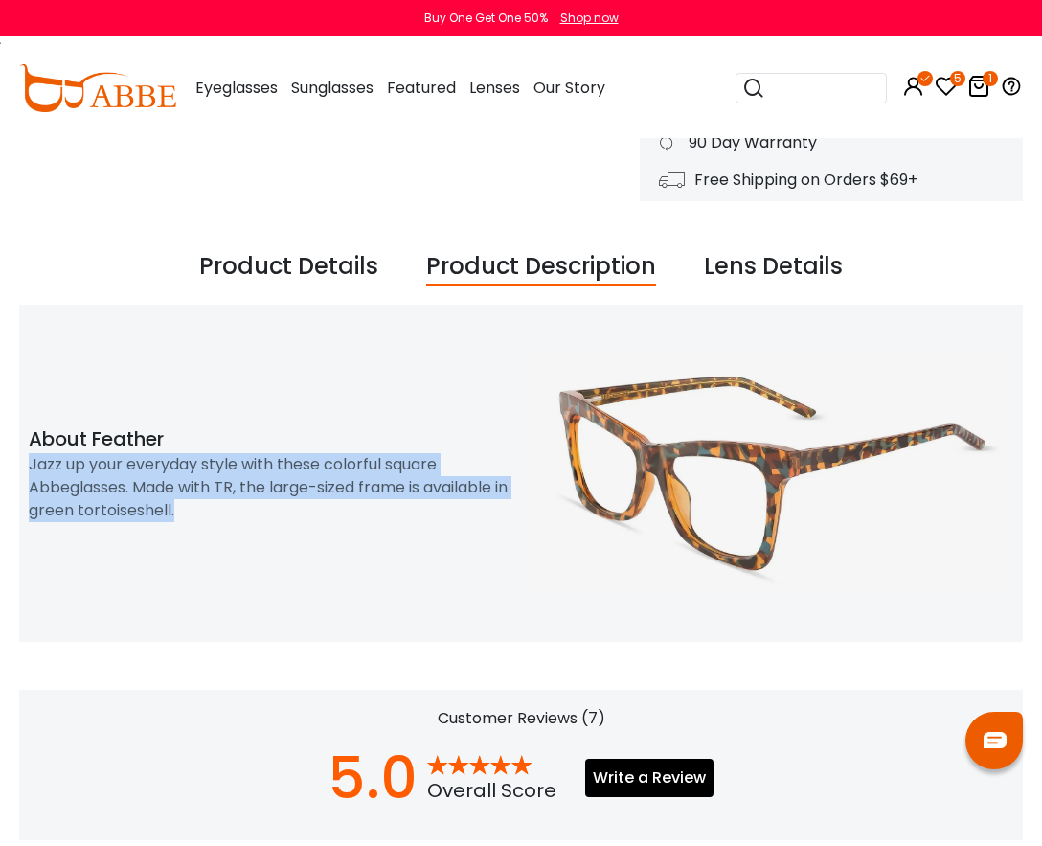
click at [289, 481] on div "Jazz up your everyday style with these colorful square Abbeglasses. Made with T…" at bounding box center [270, 487] width 483 height 69
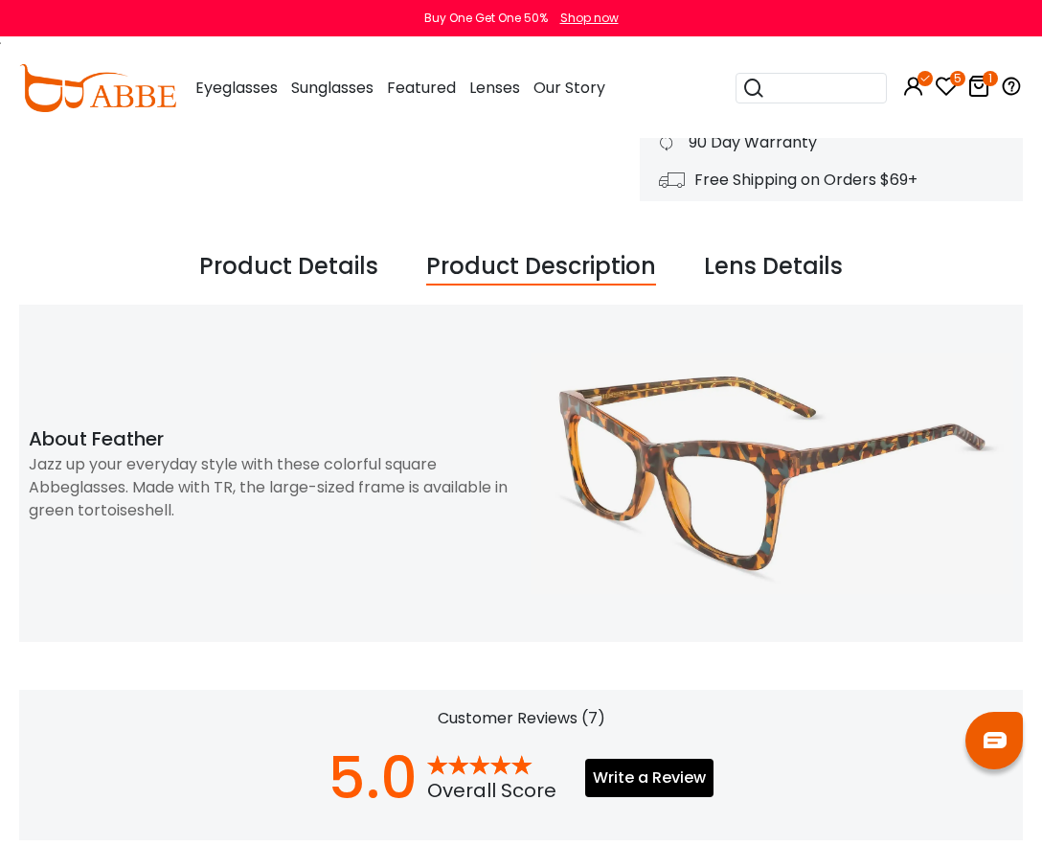
click at [179, 422] on div "Product Description About Feather Jazz up your everyday style with these colorf…" at bounding box center [521, 473] width 1004 height 241
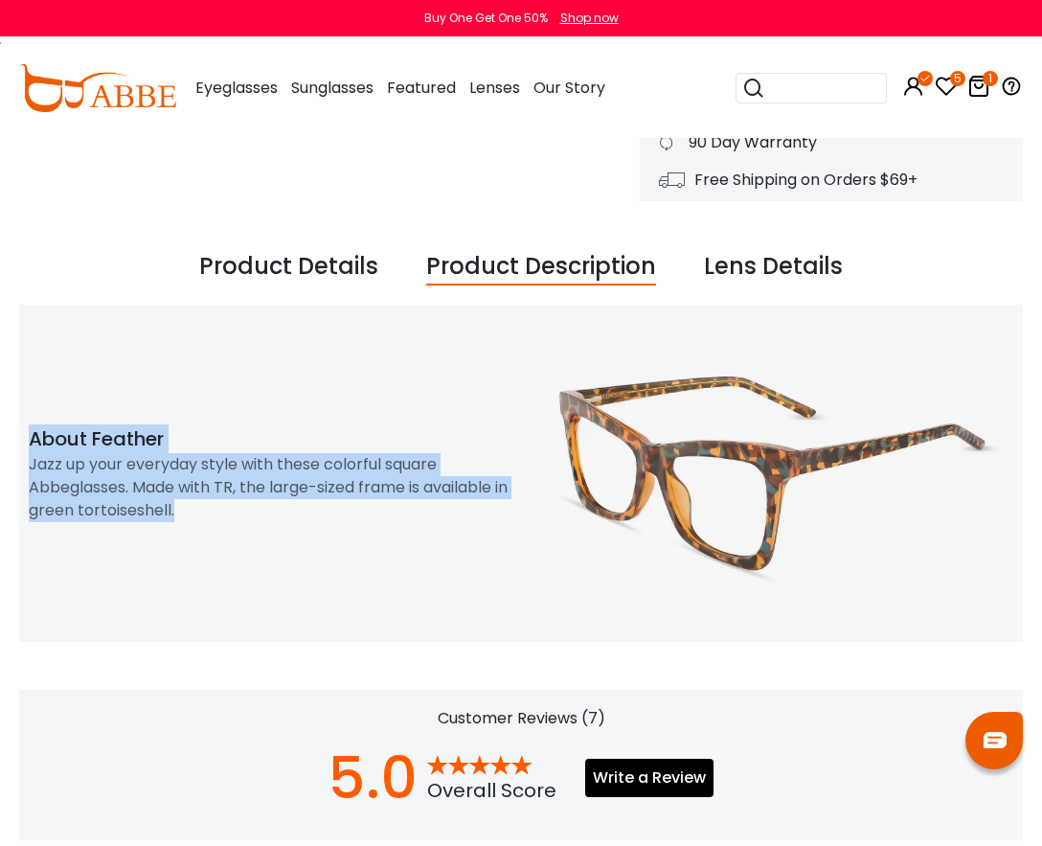
drag, startPoint x: 231, startPoint y: 508, endPoint x: 20, endPoint y: 427, distance: 225.6
click at [20, 427] on div "Product Description About Feather Jazz up your everyday style with these colorf…" at bounding box center [270, 473] width 502 height 98
copy div "About Feather Jazz up your everyday style with these colorful square Abbeglasse…"
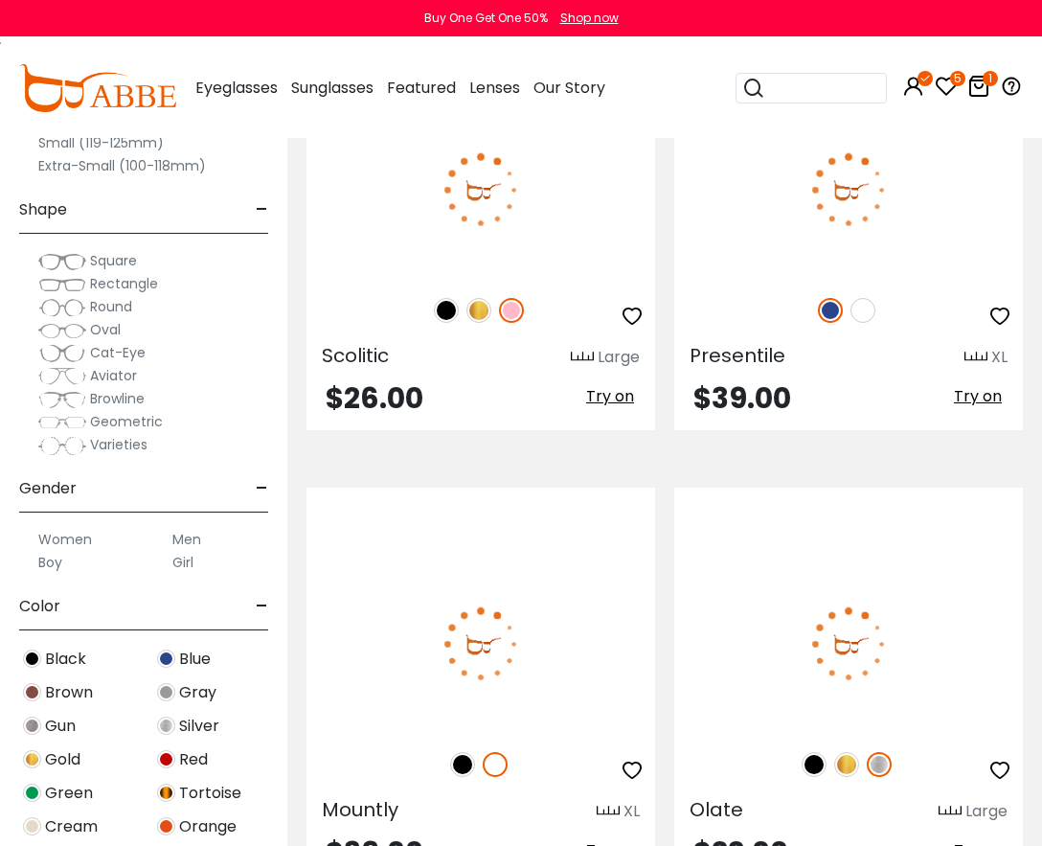
scroll to position [13221, 0]
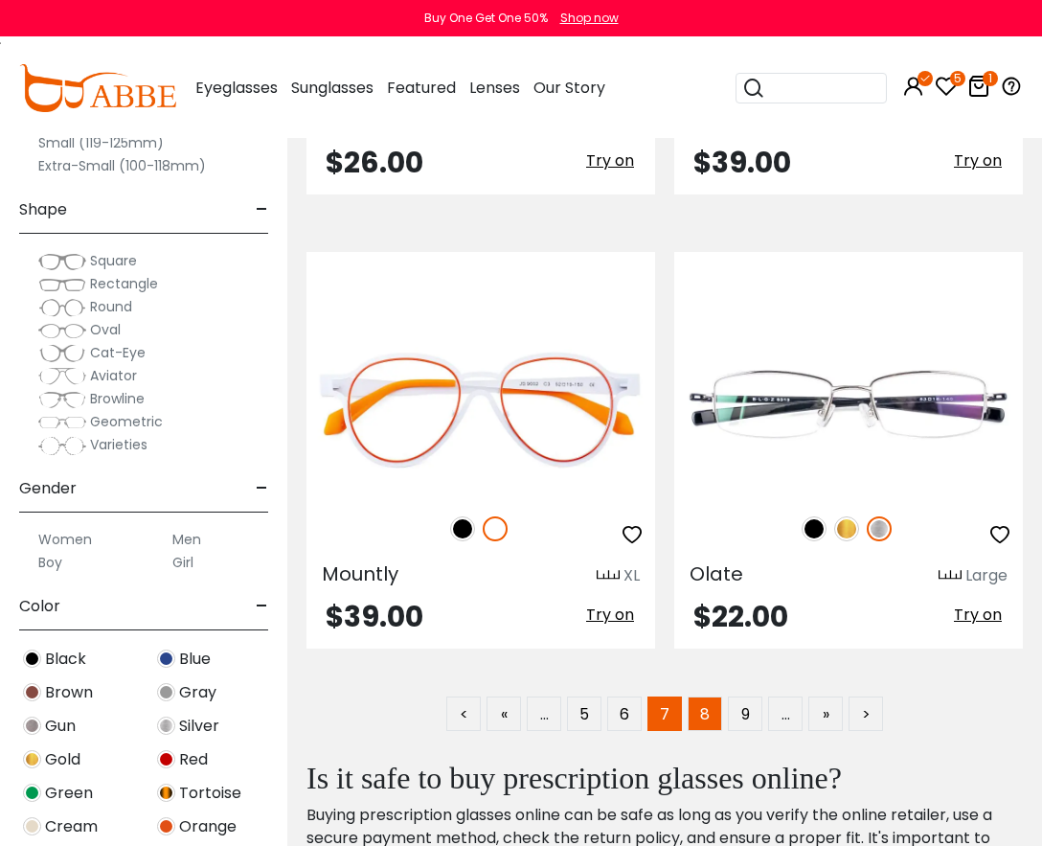
click at [703, 708] on link "8" at bounding box center [705, 713] width 34 height 34
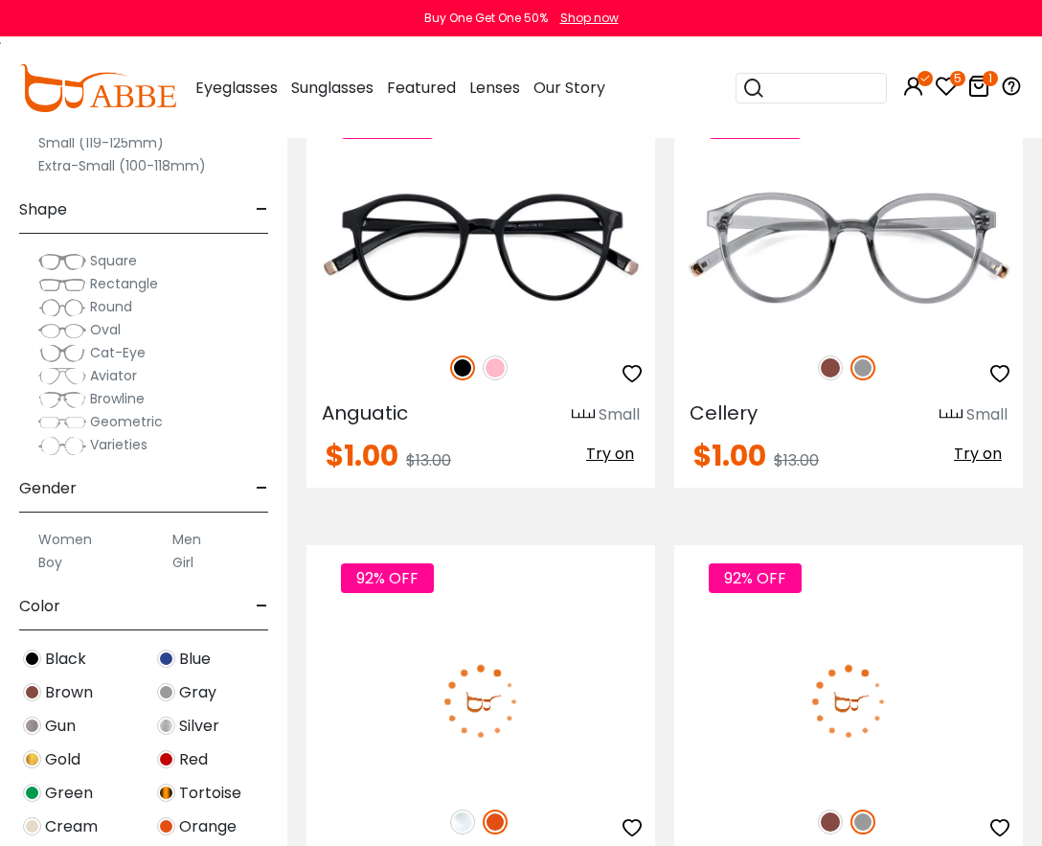
scroll to position [13412, 0]
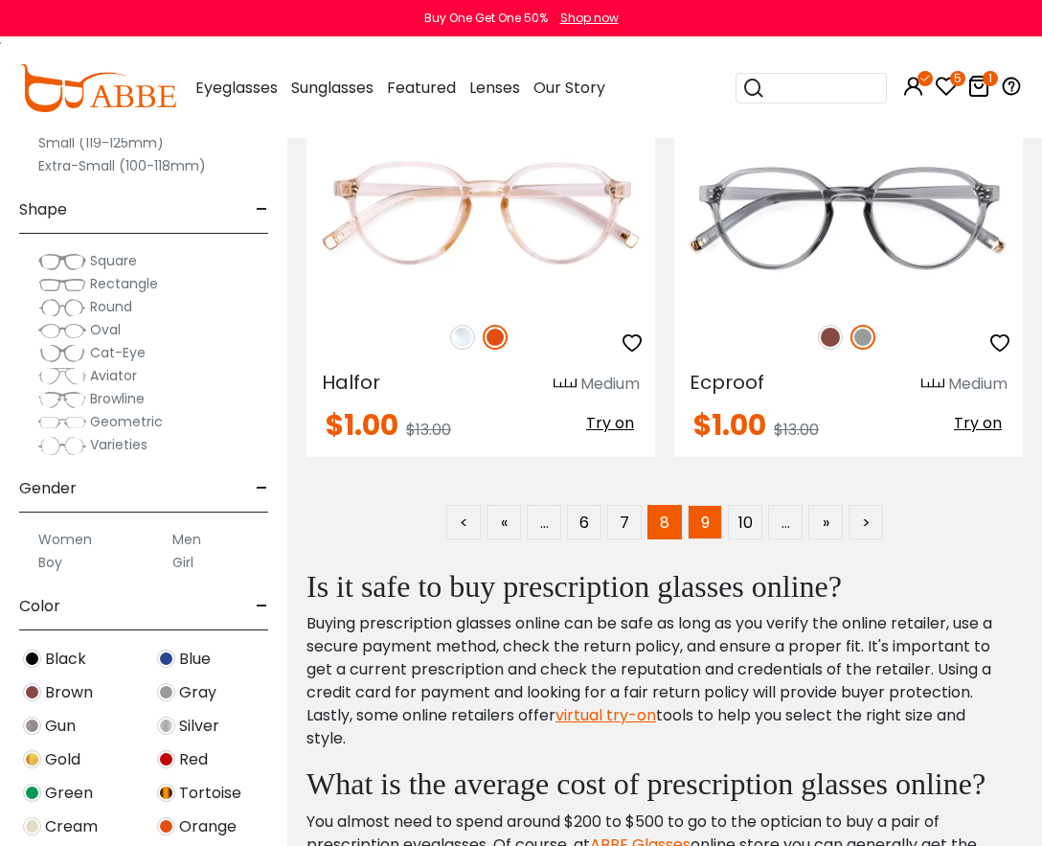
click at [706, 524] on link "9" at bounding box center [705, 522] width 34 height 34
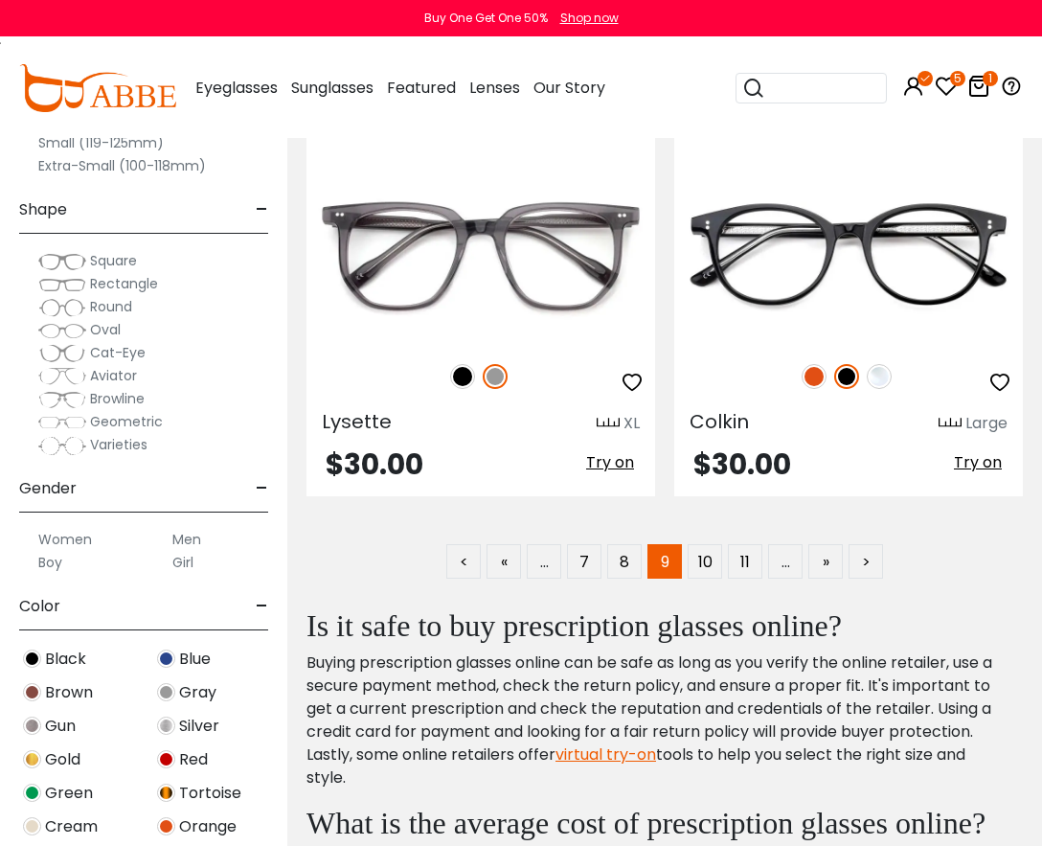
scroll to position [13412, 0]
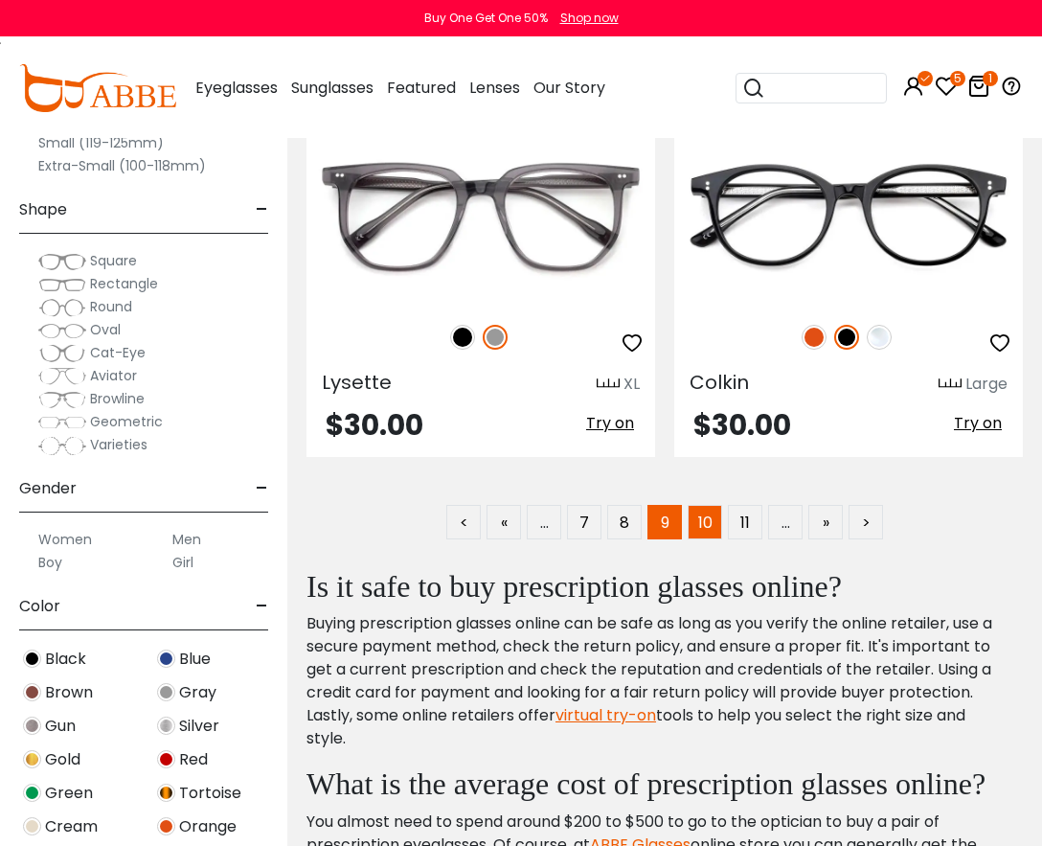
click at [702, 519] on link "10" at bounding box center [705, 522] width 34 height 34
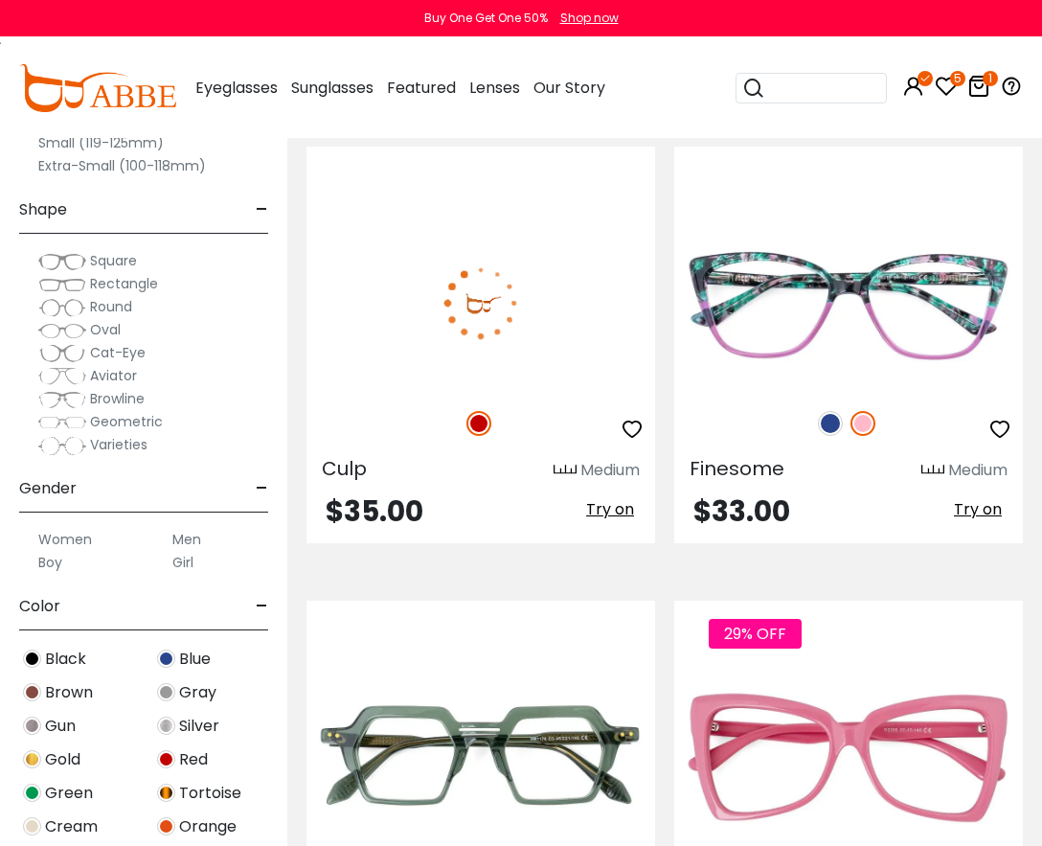
scroll to position [13412, 0]
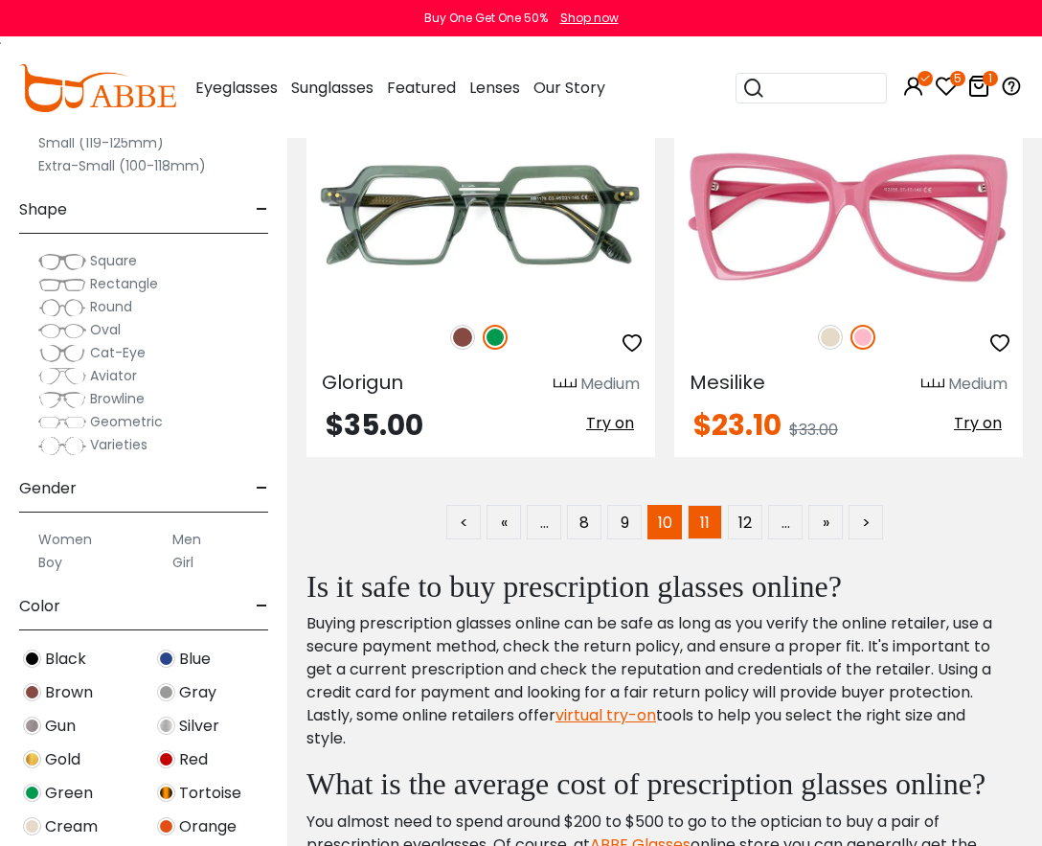
click at [705, 535] on link "11" at bounding box center [705, 522] width 34 height 34
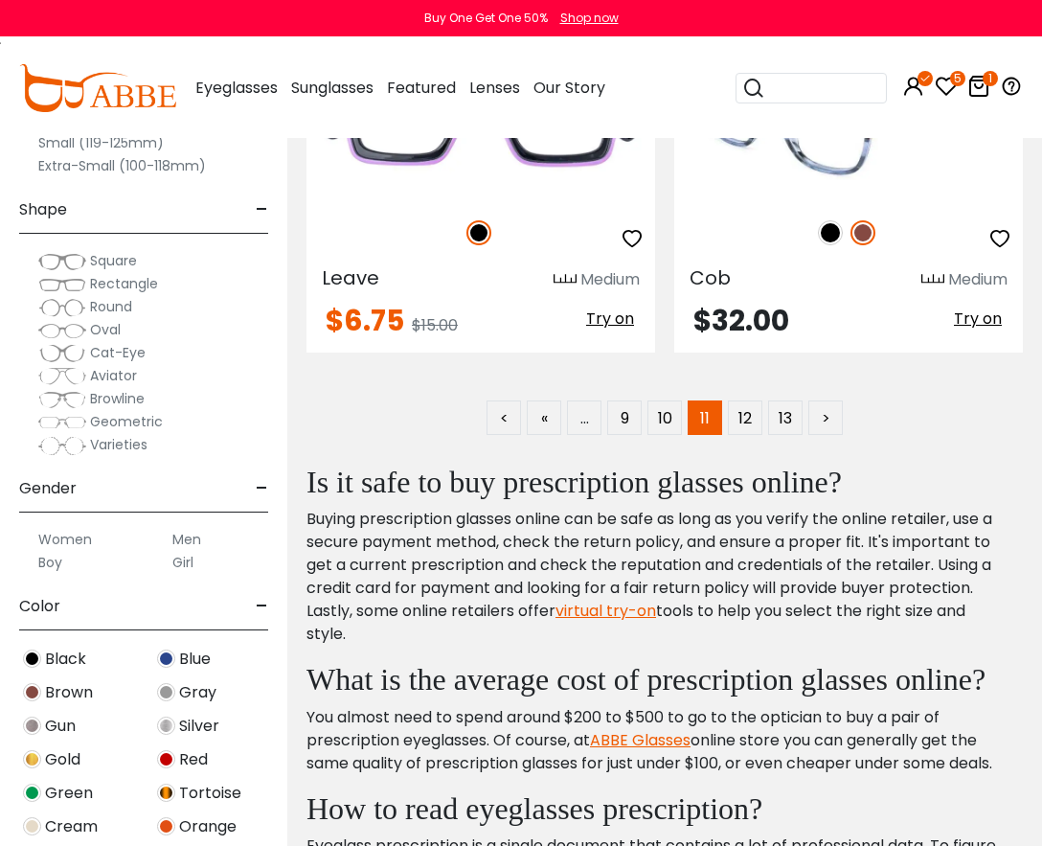
scroll to position [13604, 0]
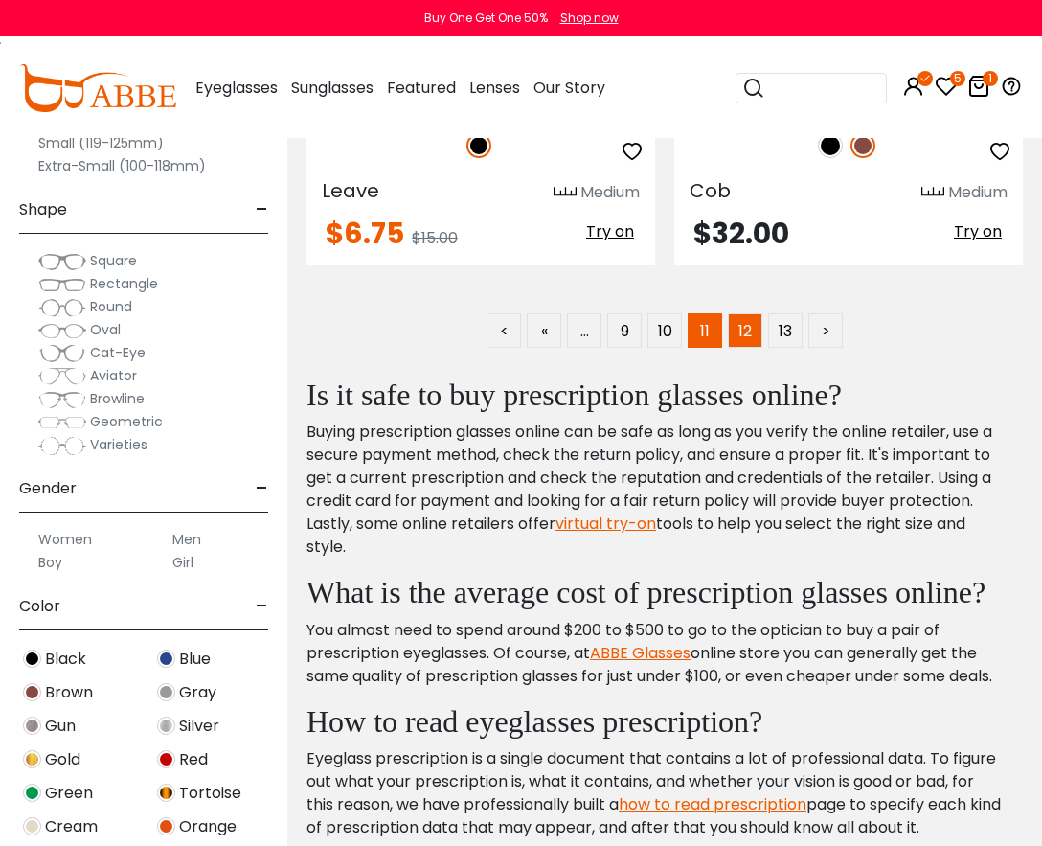
click at [751, 329] on link "12" at bounding box center [745, 330] width 34 height 34
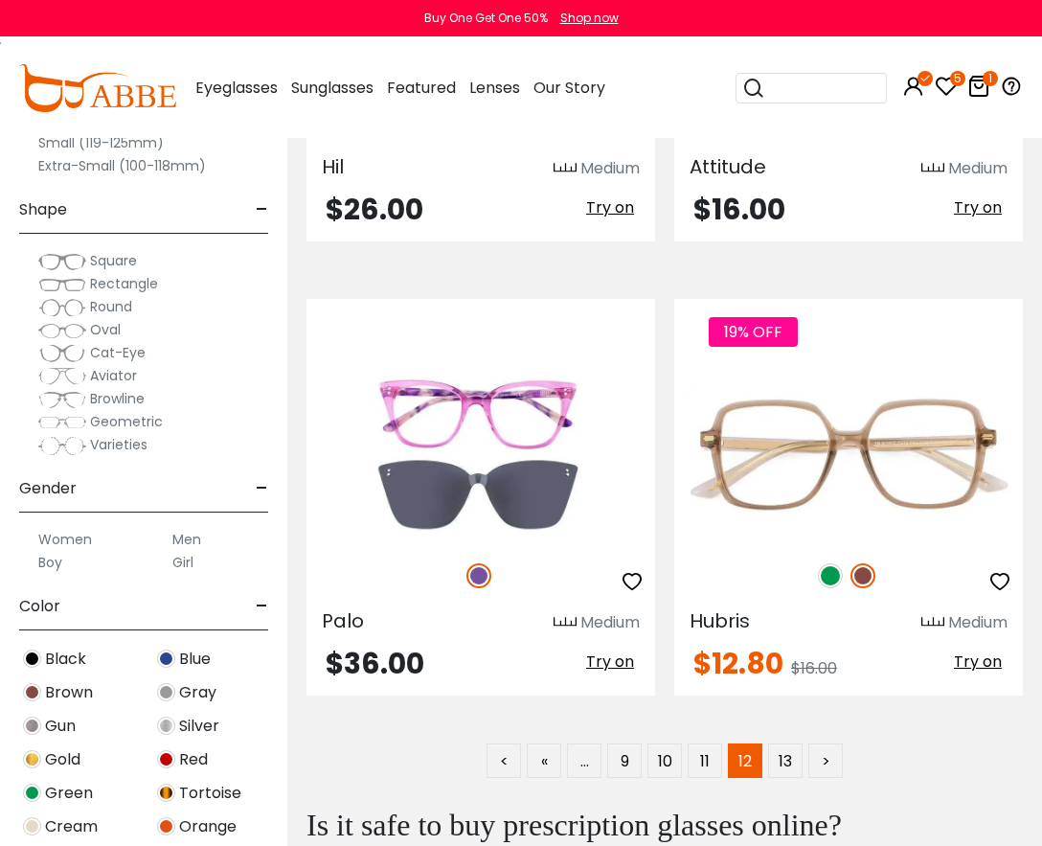
scroll to position [13221, 0]
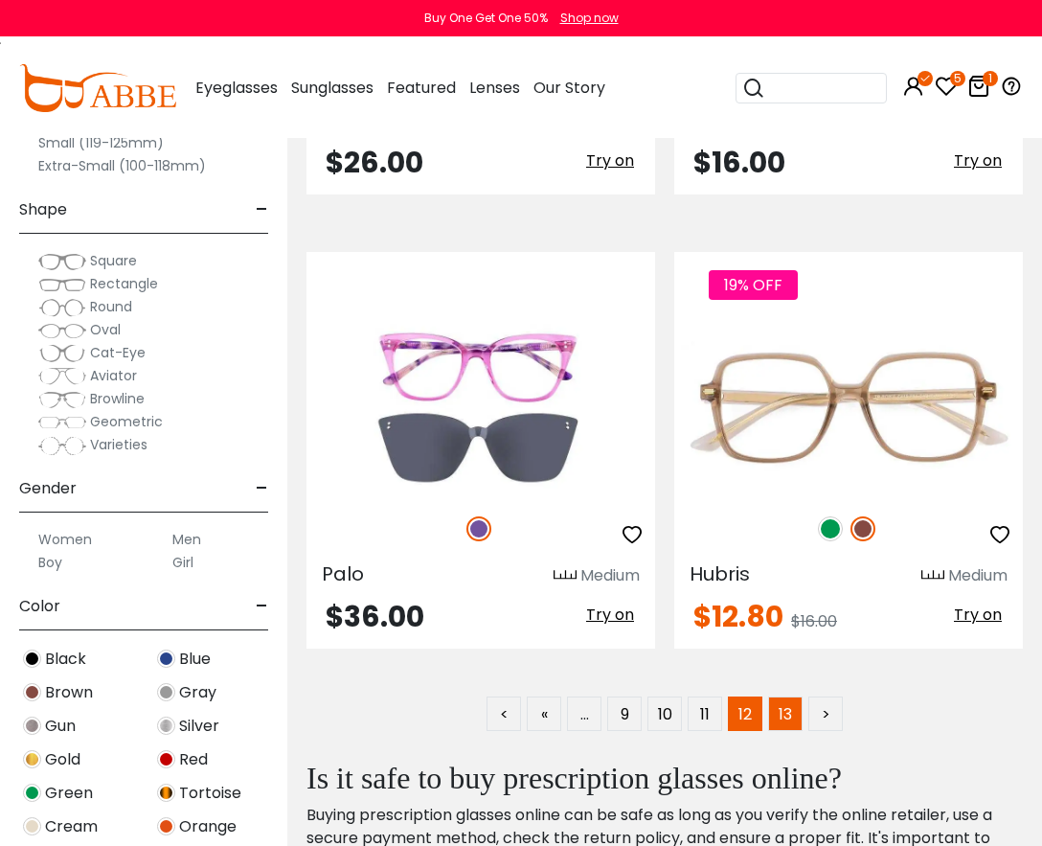
click at [795, 722] on link "13" at bounding box center [785, 713] width 34 height 34
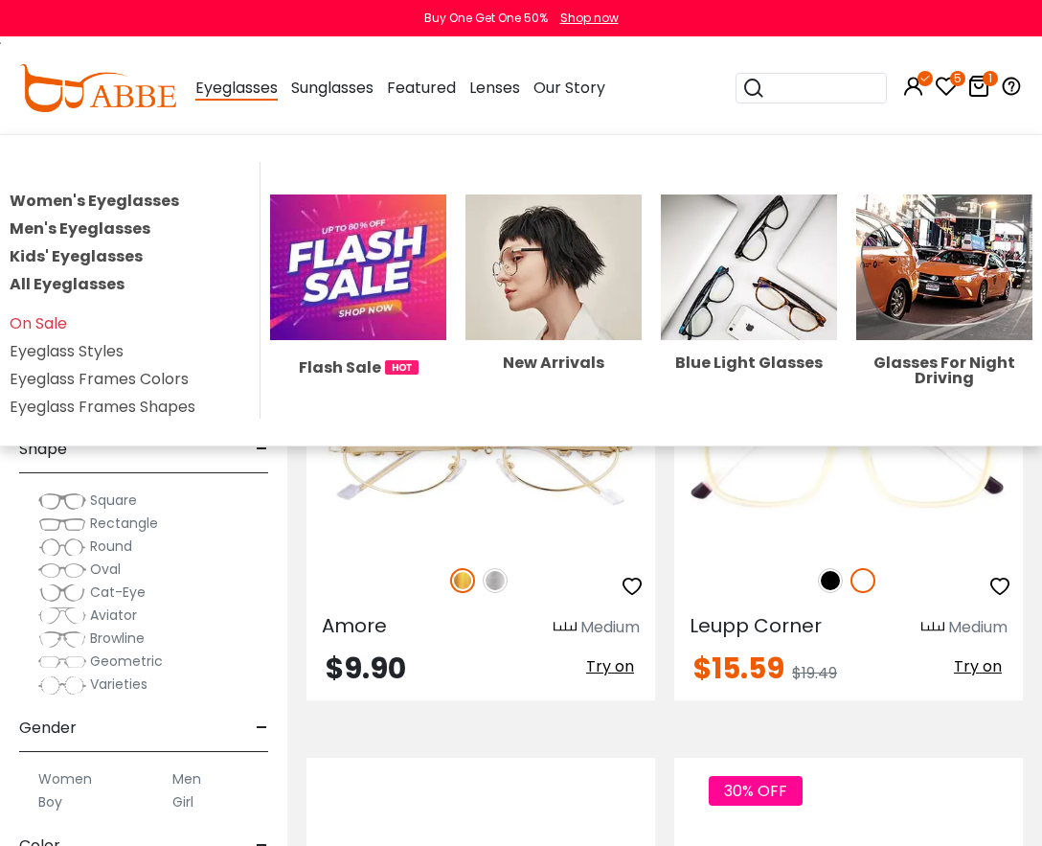
click at [108, 288] on link "All Eyeglasses" at bounding box center [67, 284] width 115 height 22
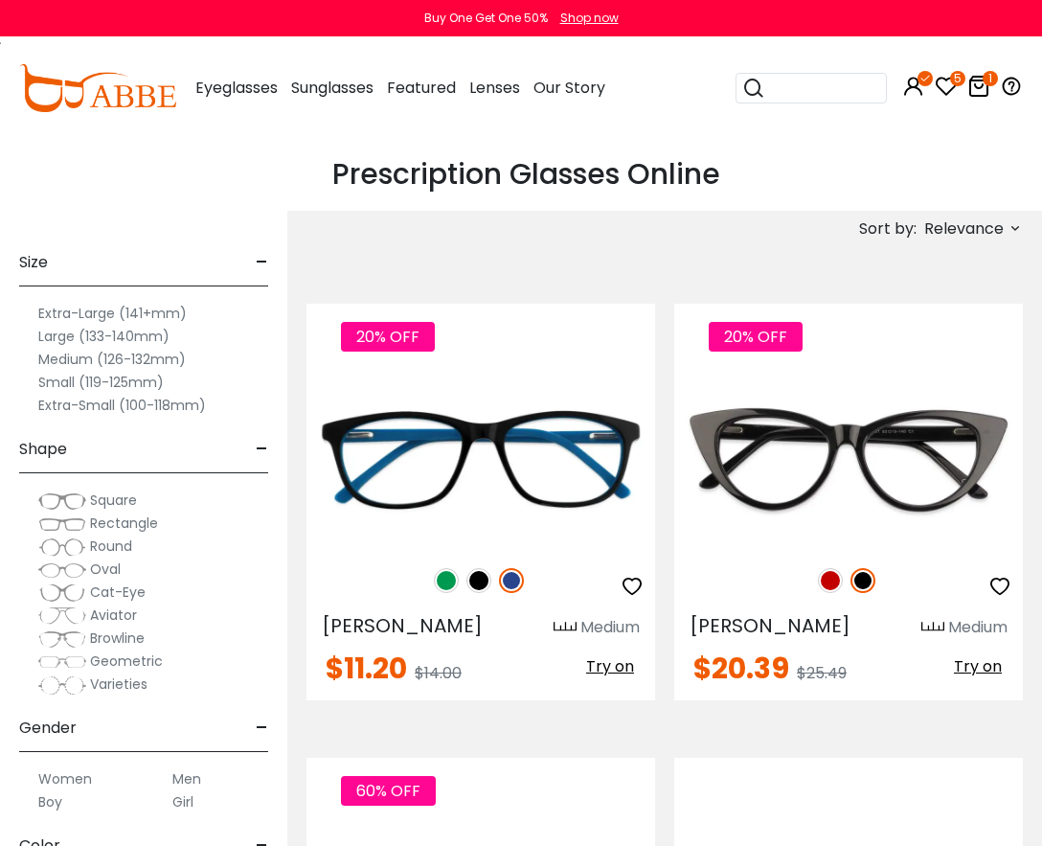
click at [111, 634] on span "Browline" at bounding box center [117, 637] width 55 height 19
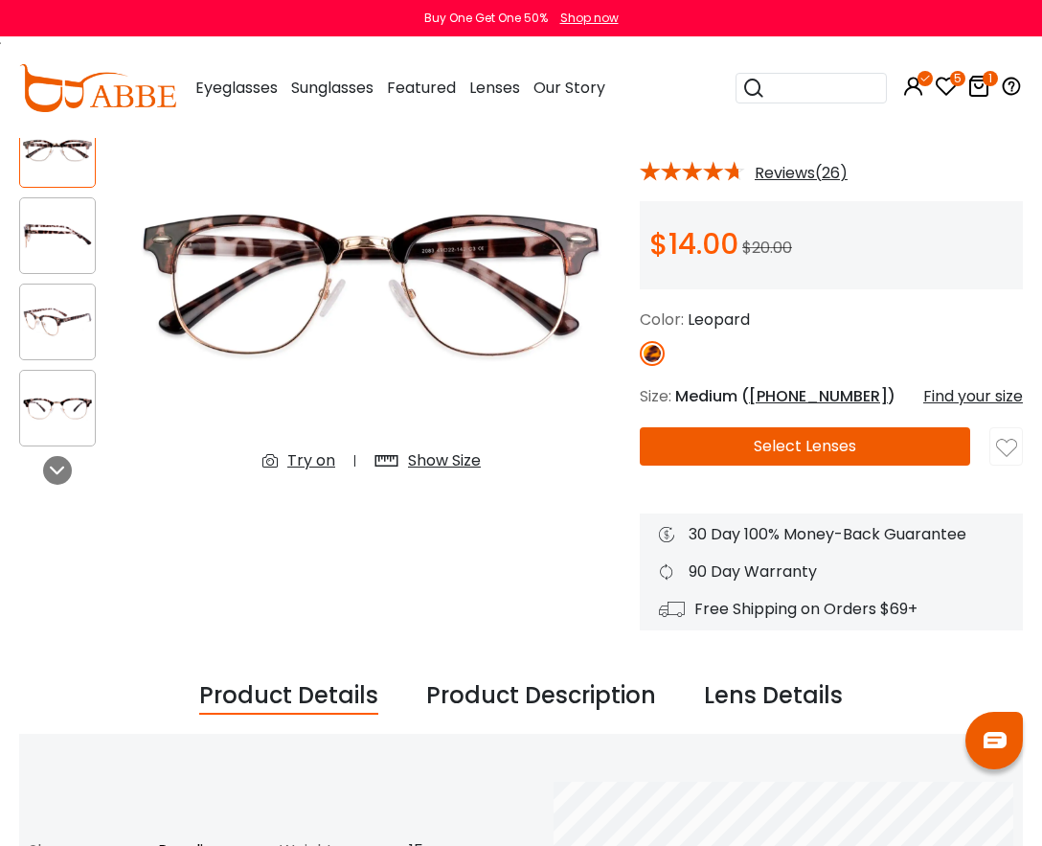
scroll to position [192, 0]
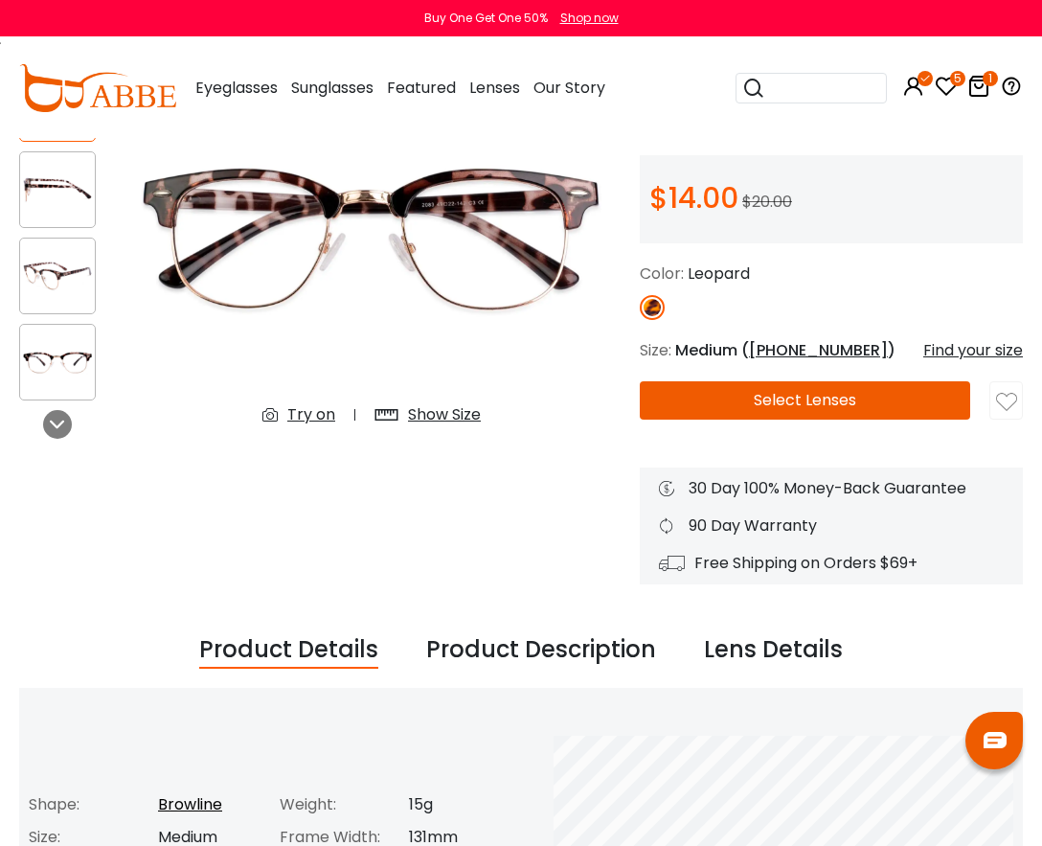
click at [496, 662] on div "Product Description" at bounding box center [541, 650] width 230 height 36
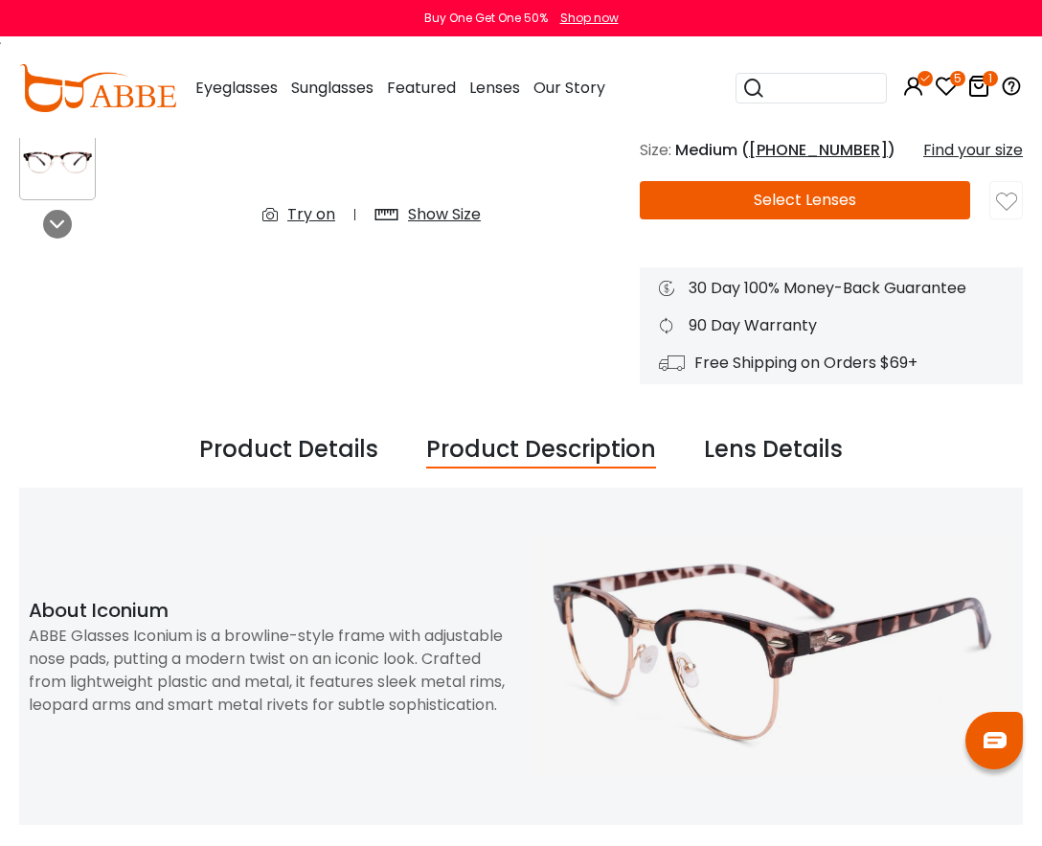
scroll to position [575, 0]
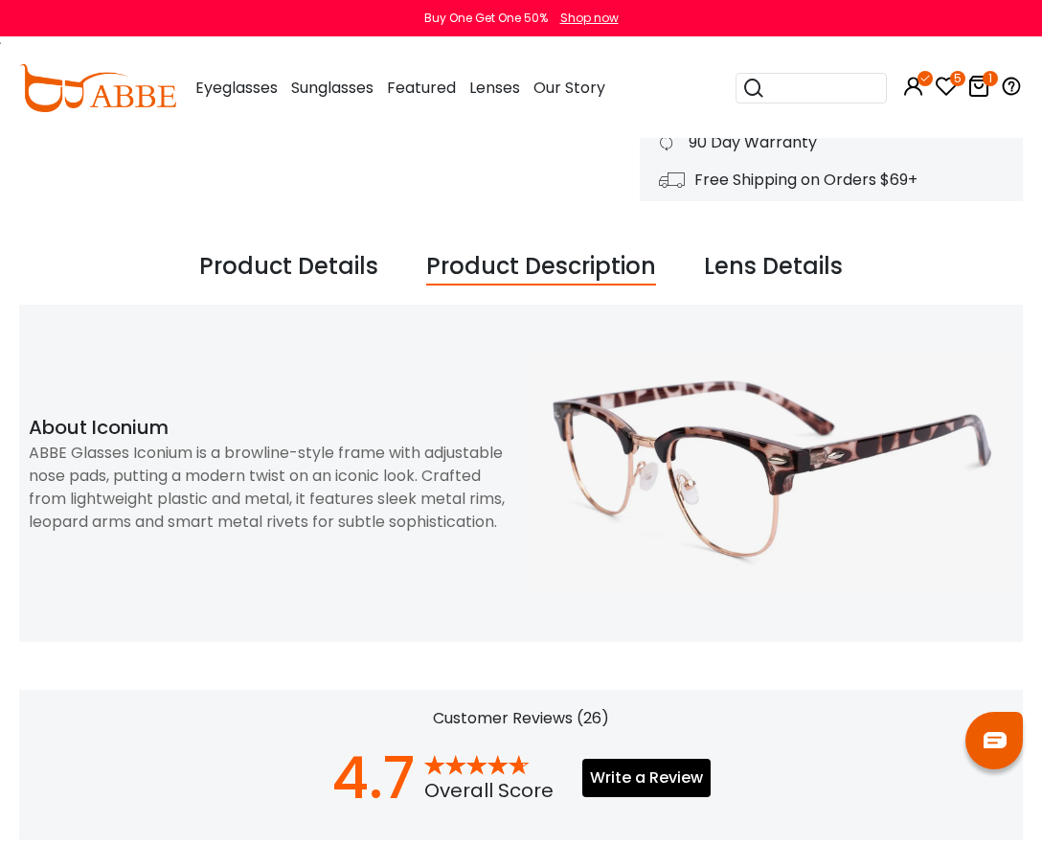
click at [290, 504] on div "ABBE Glasses Iconium is a browline-style frame with adjustable nose pads, putti…" at bounding box center [270, 488] width 483 height 92
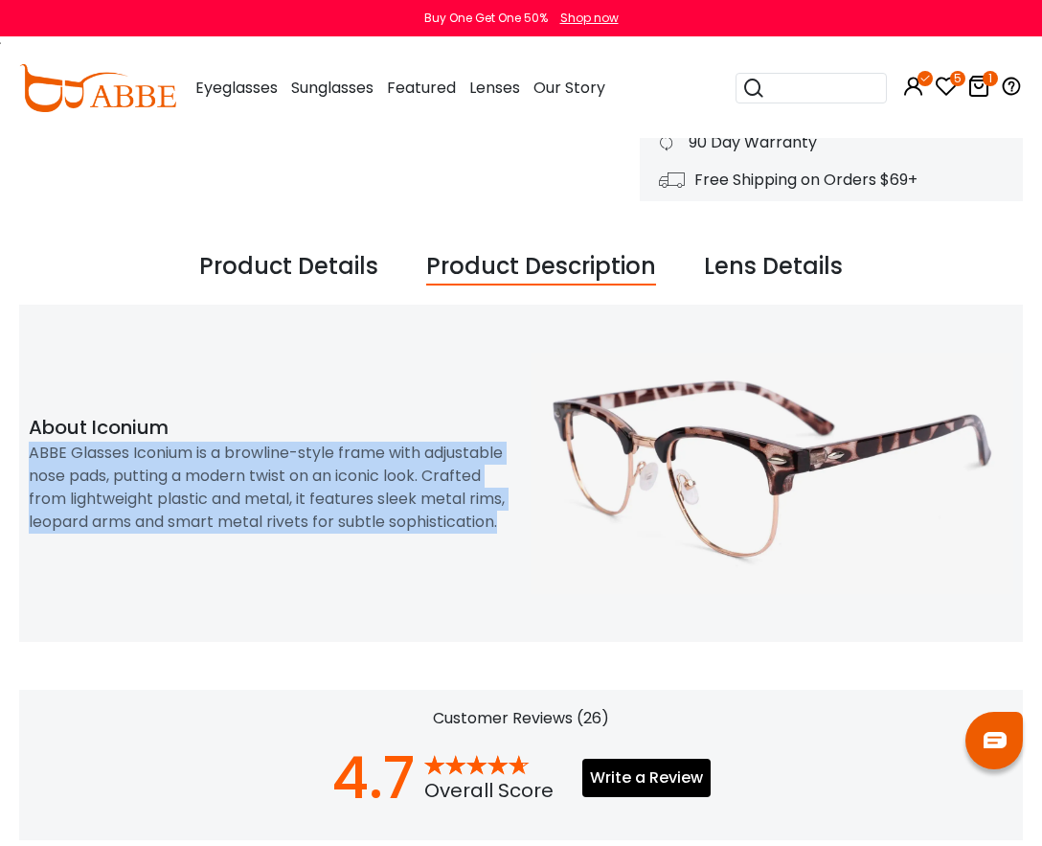
click at [290, 504] on div "ABBE Glasses Iconium is a browline-style frame with adjustable nose pads, putti…" at bounding box center [270, 488] width 483 height 92
copy div "ABBE Glasses Iconium is a browline-style frame with adjustable nose pads, putti…"
